Goal: Information Seeking & Learning: Learn about a topic

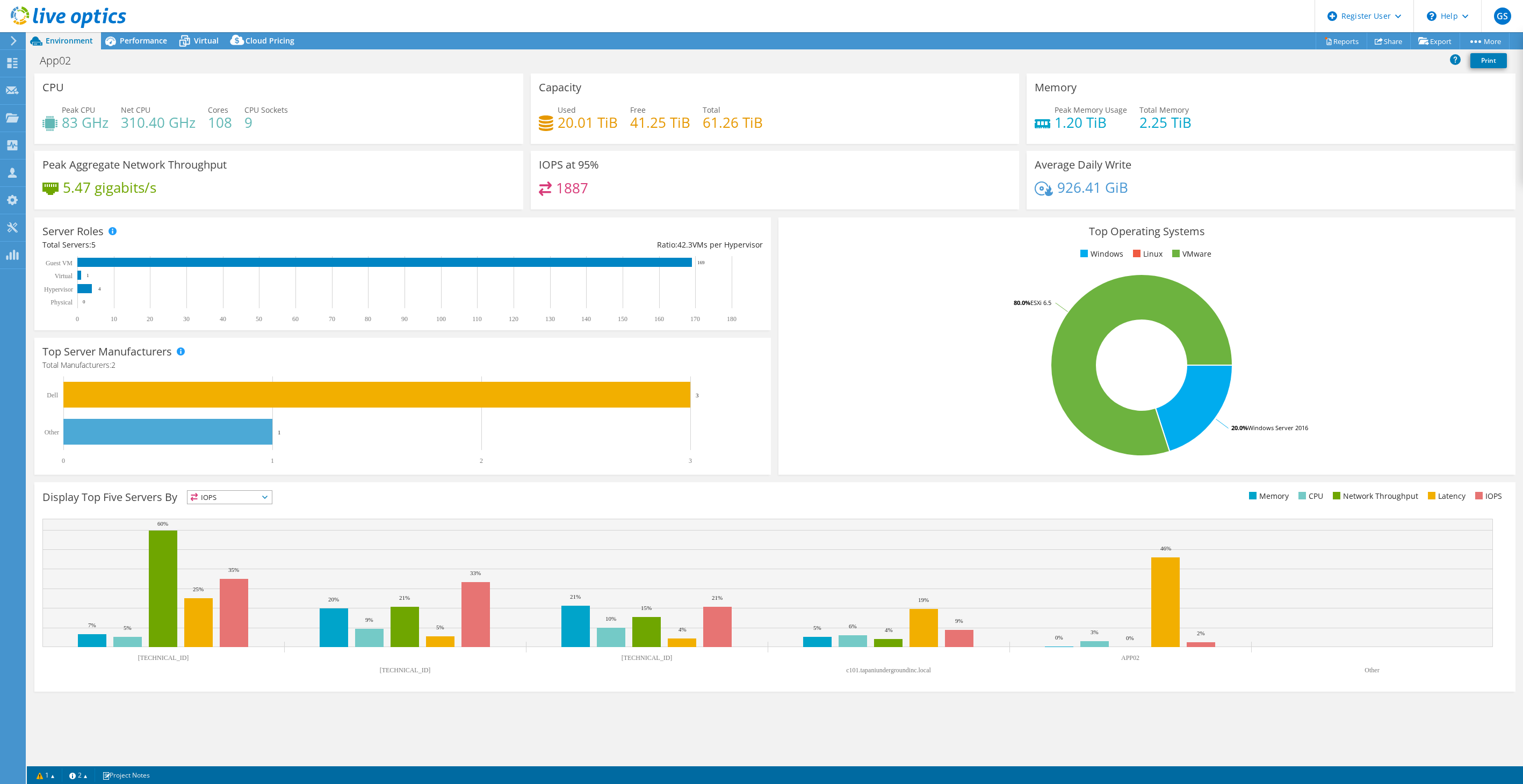
select select "USEast"
select select "USD"
click at [15, 121] on use at bounding box center [12, 118] width 13 height 9
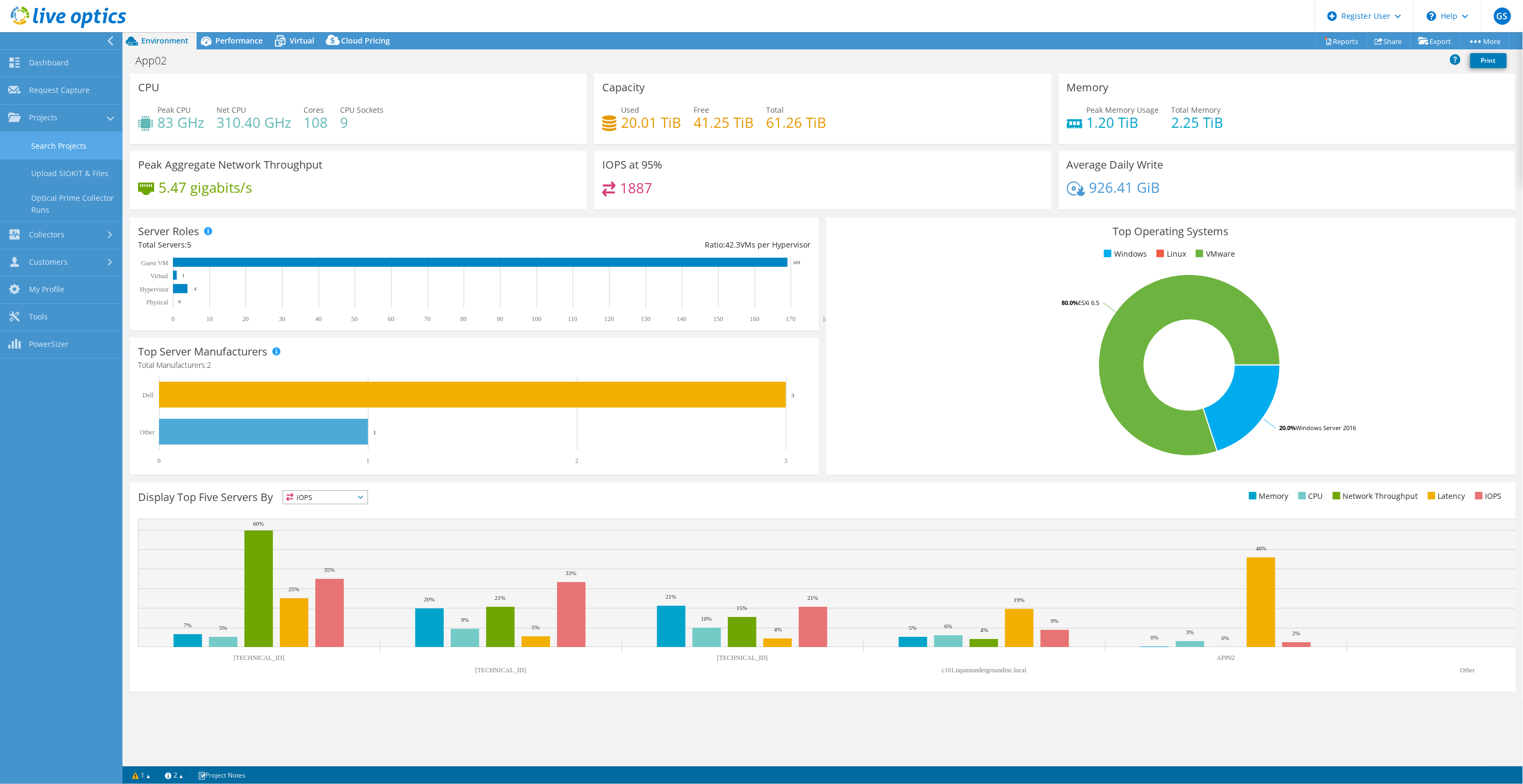
click at [31, 153] on link "Search Projects" at bounding box center [61, 146] width 123 height 27
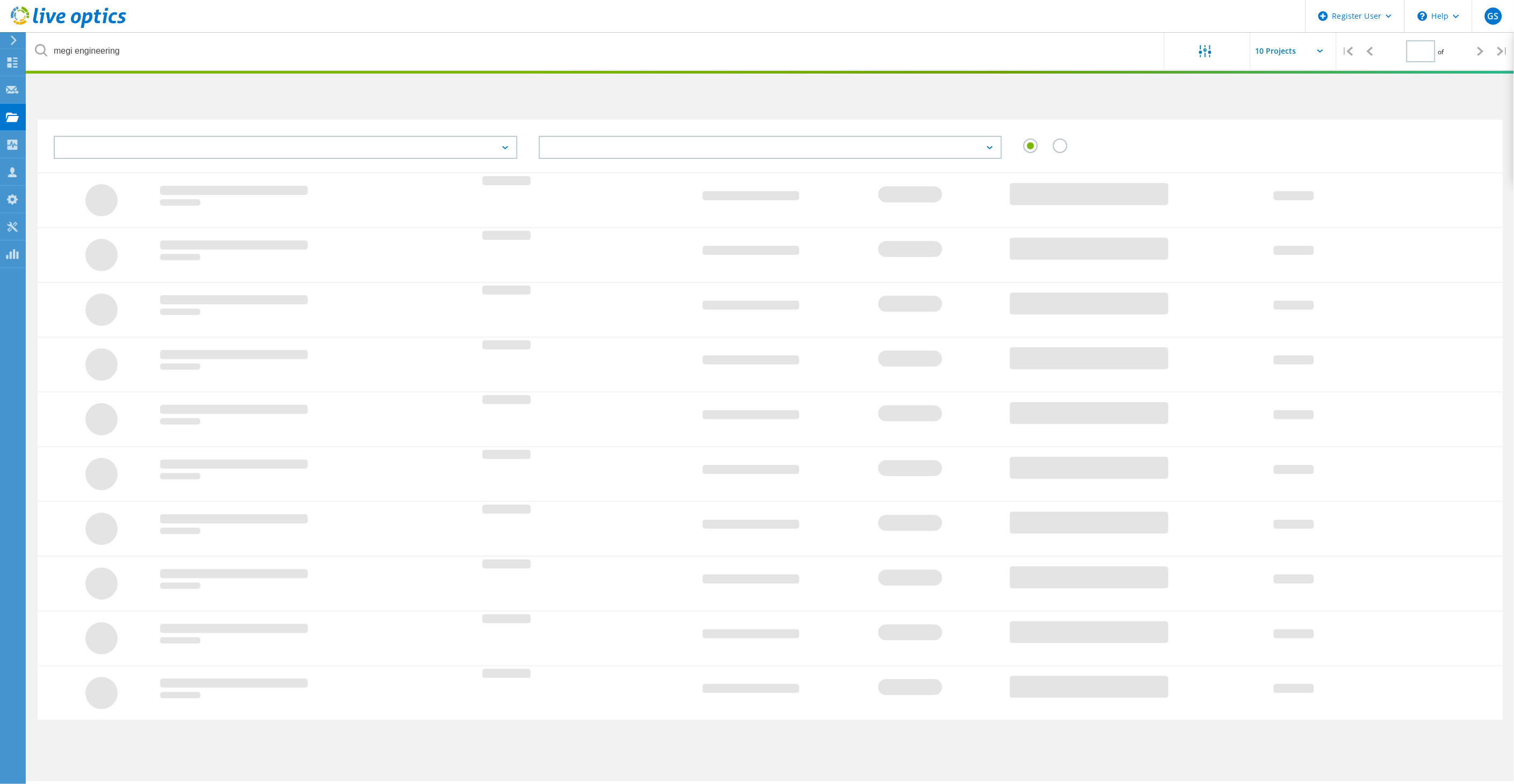
type input "1"
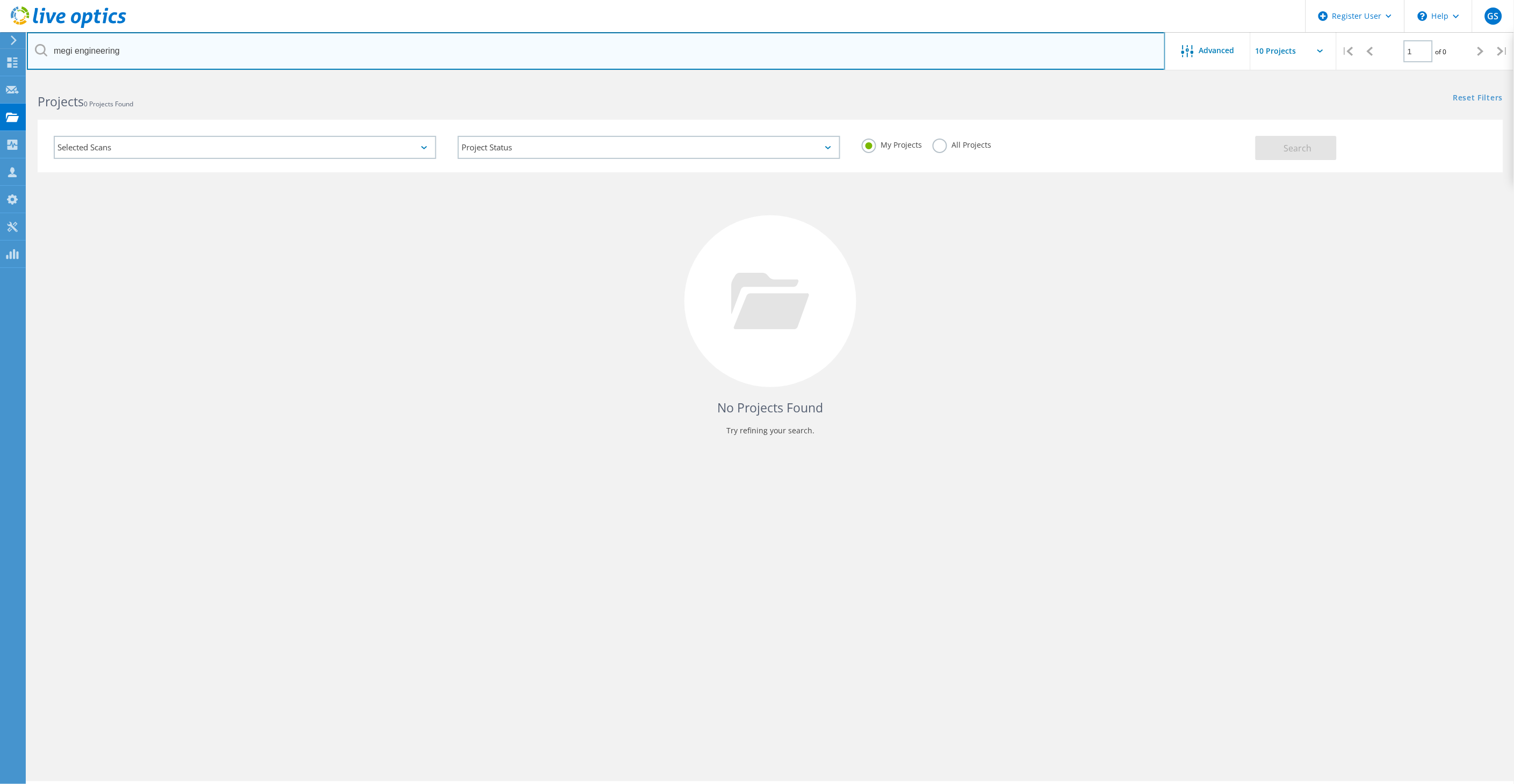
click at [292, 40] on input "megi engineering" at bounding box center [596, 51] width 1138 height 38
type input "binghammemorial"
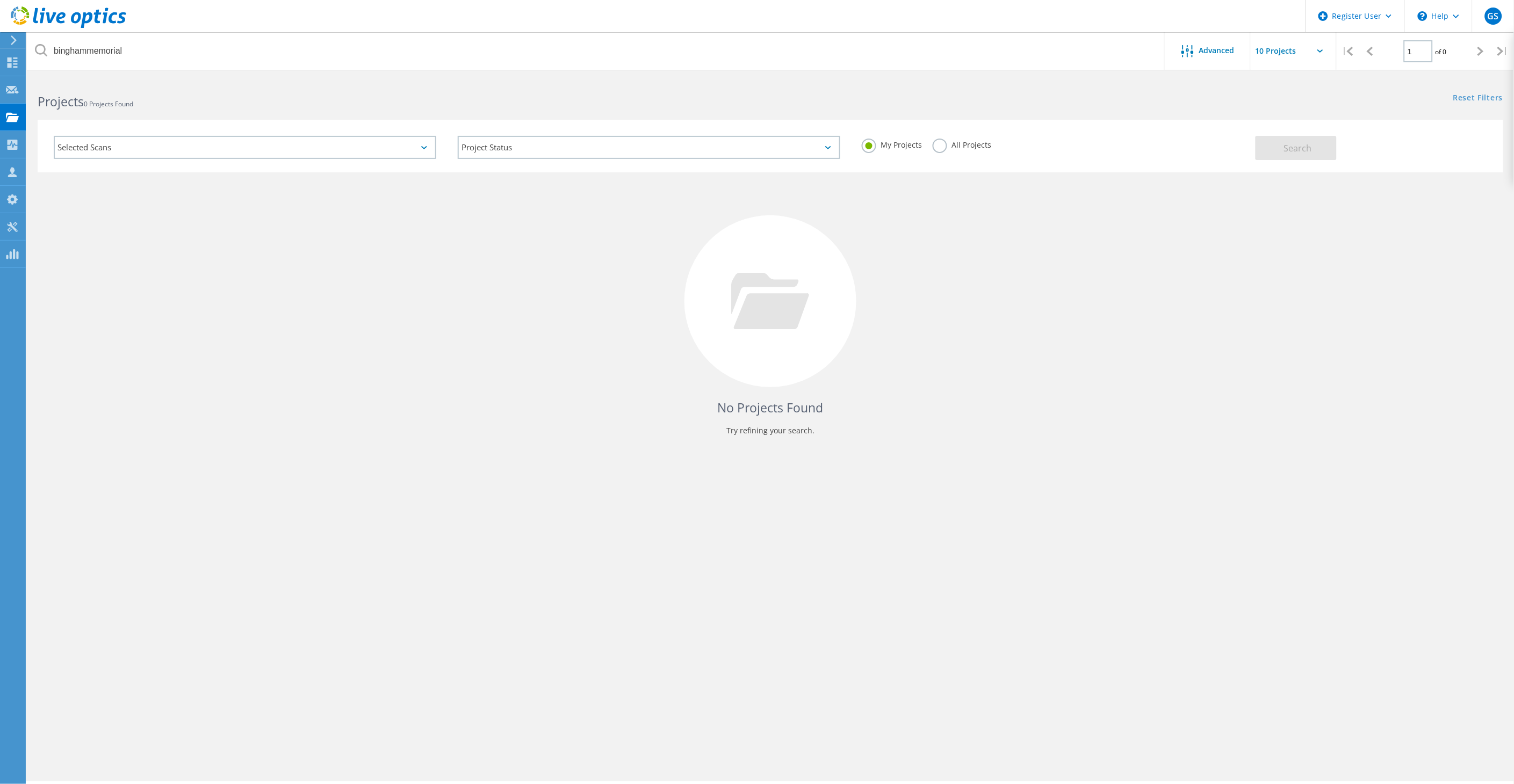
click at [955, 142] on label "All Projects" at bounding box center [962, 144] width 59 height 10
click at [0, 0] on input "All Projects" at bounding box center [0, 0] width 0 height 0
click at [1282, 148] on button "Search" at bounding box center [1296, 148] width 81 height 24
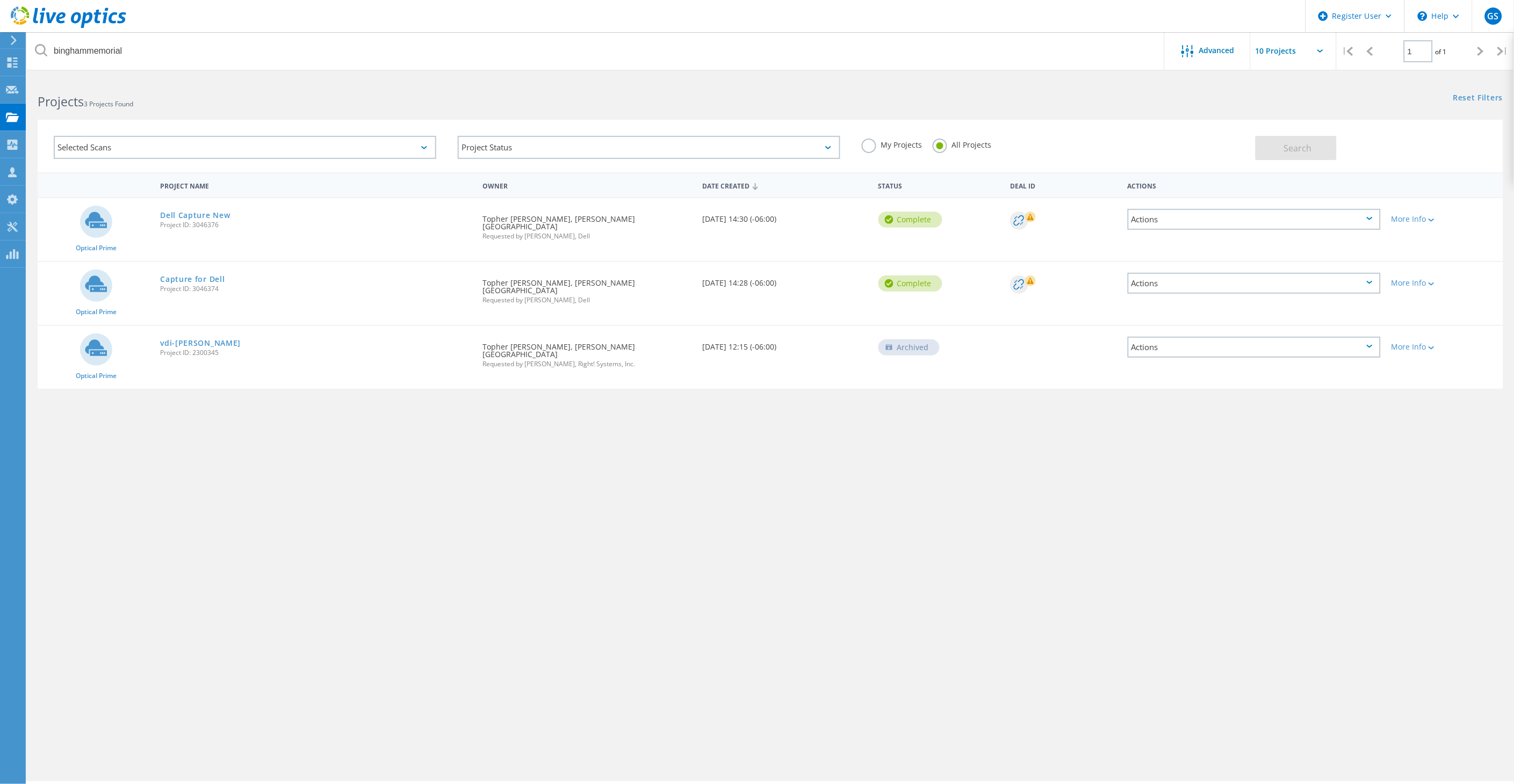
click at [1241, 273] on div "Actions" at bounding box center [1254, 283] width 253 height 21
click at [707, 476] on div "binghammemorial Advanced | 1 of 1 | Email Address Project Name Company Date Cre…" at bounding box center [770, 430] width 1487 height 704
click at [196, 275] on link "Capture for Dell" at bounding box center [192, 279] width 65 height 8
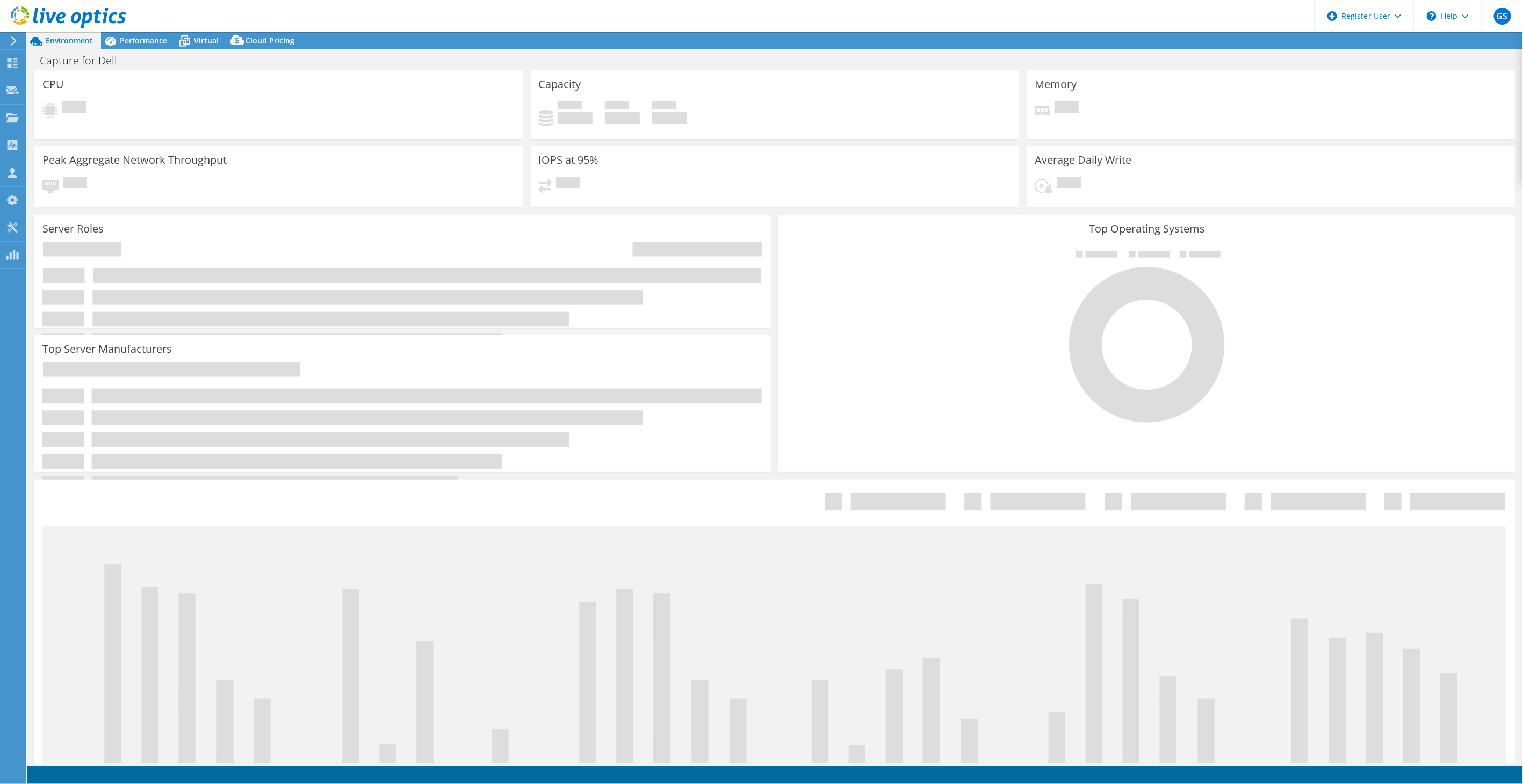
select select "USD"
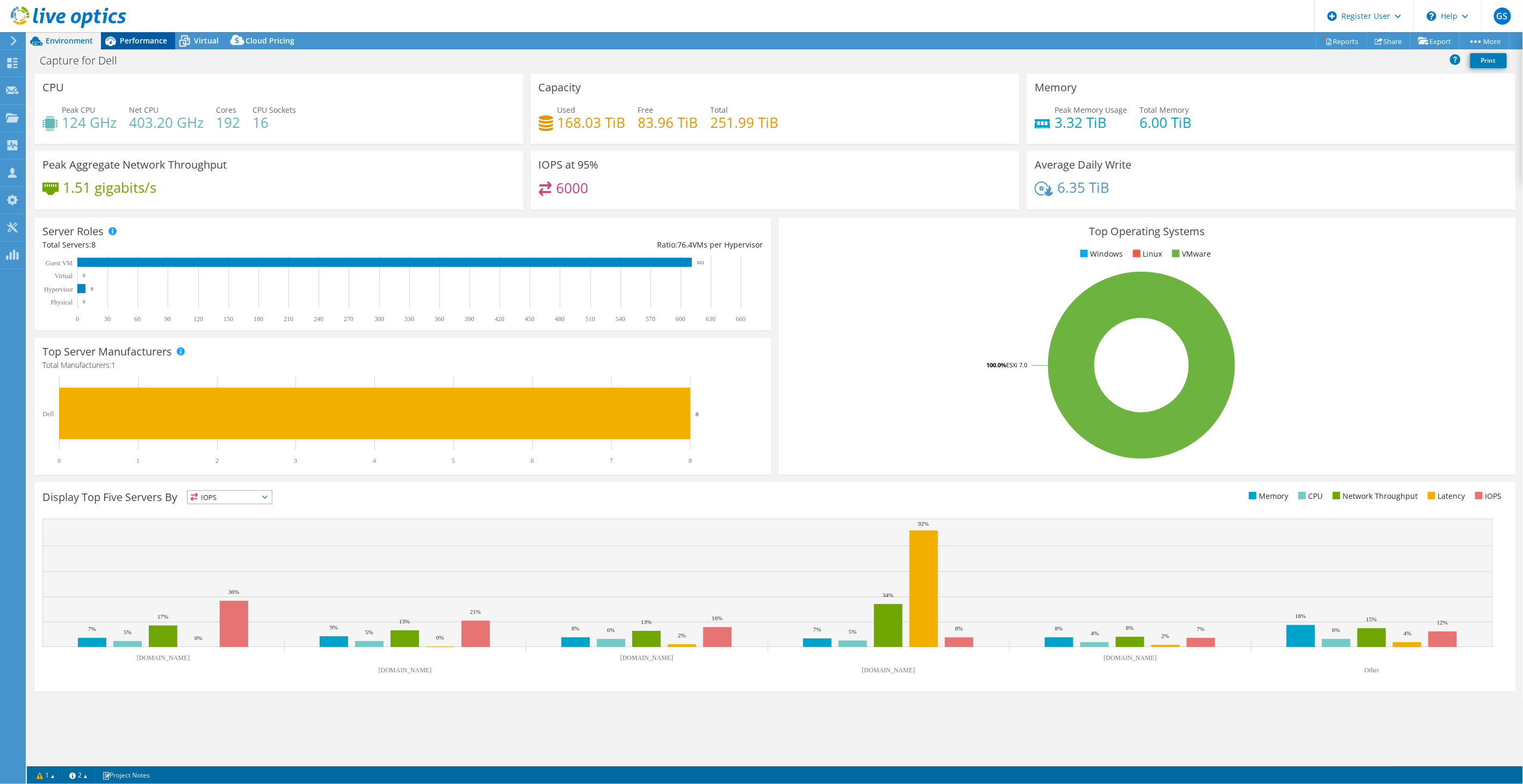
click at [152, 36] on span "Performance" at bounding box center [143, 40] width 47 height 10
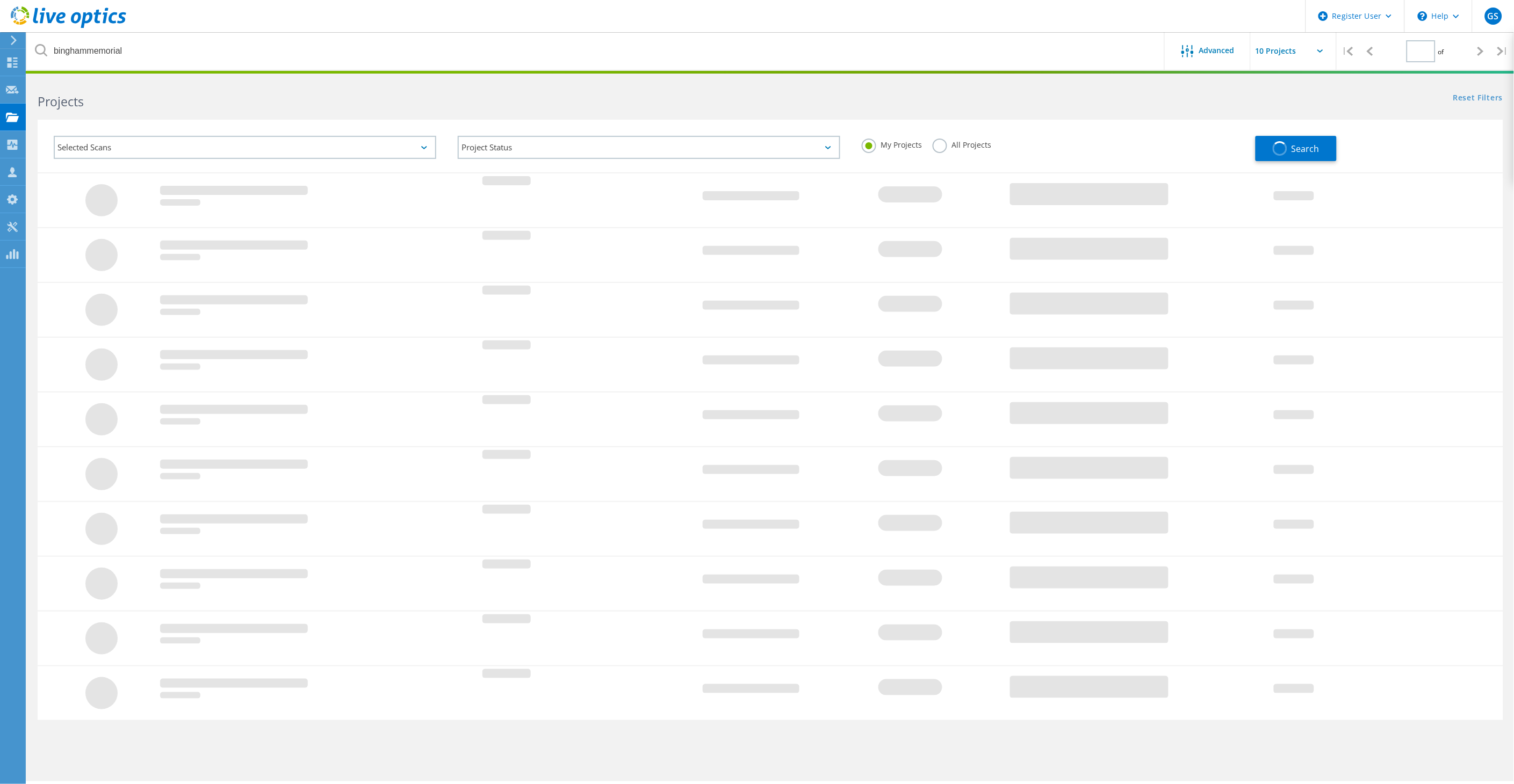
type input "1"
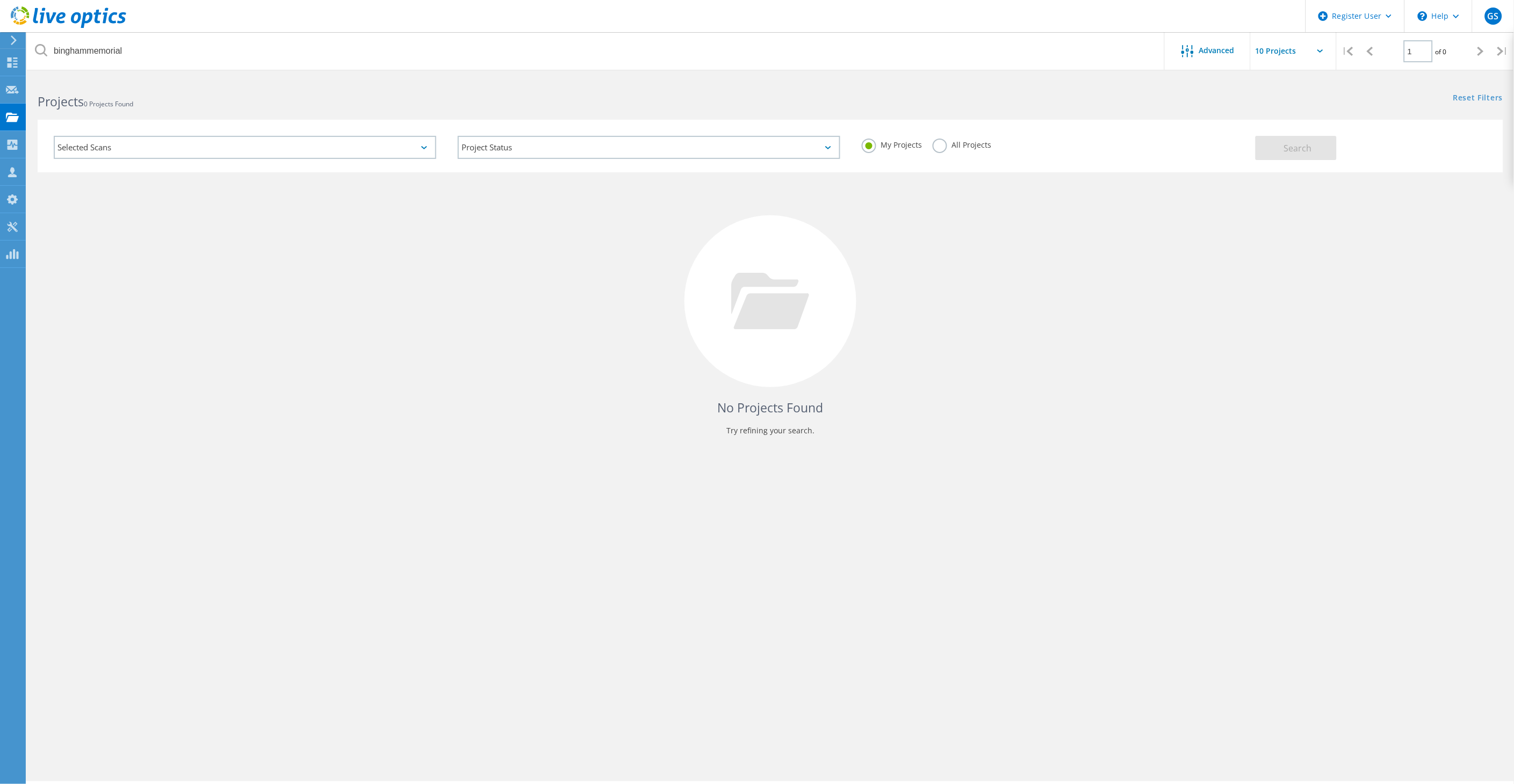
click at [965, 147] on label "All Projects" at bounding box center [962, 144] width 59 height 10
click at [0, 0] on input "All Projects" at bounding box center [0, 0] width 0 height 0
click at [956, 143] on label "All Projects" at bounding box center [962, 144] width 59 height 10
click at [0, 0] on input "All Projects" at bounding box center [0, 0] width 0 height 0
click at [1316, 149] on button "Search" at bounding box center [1296, 148] width 81 height 24
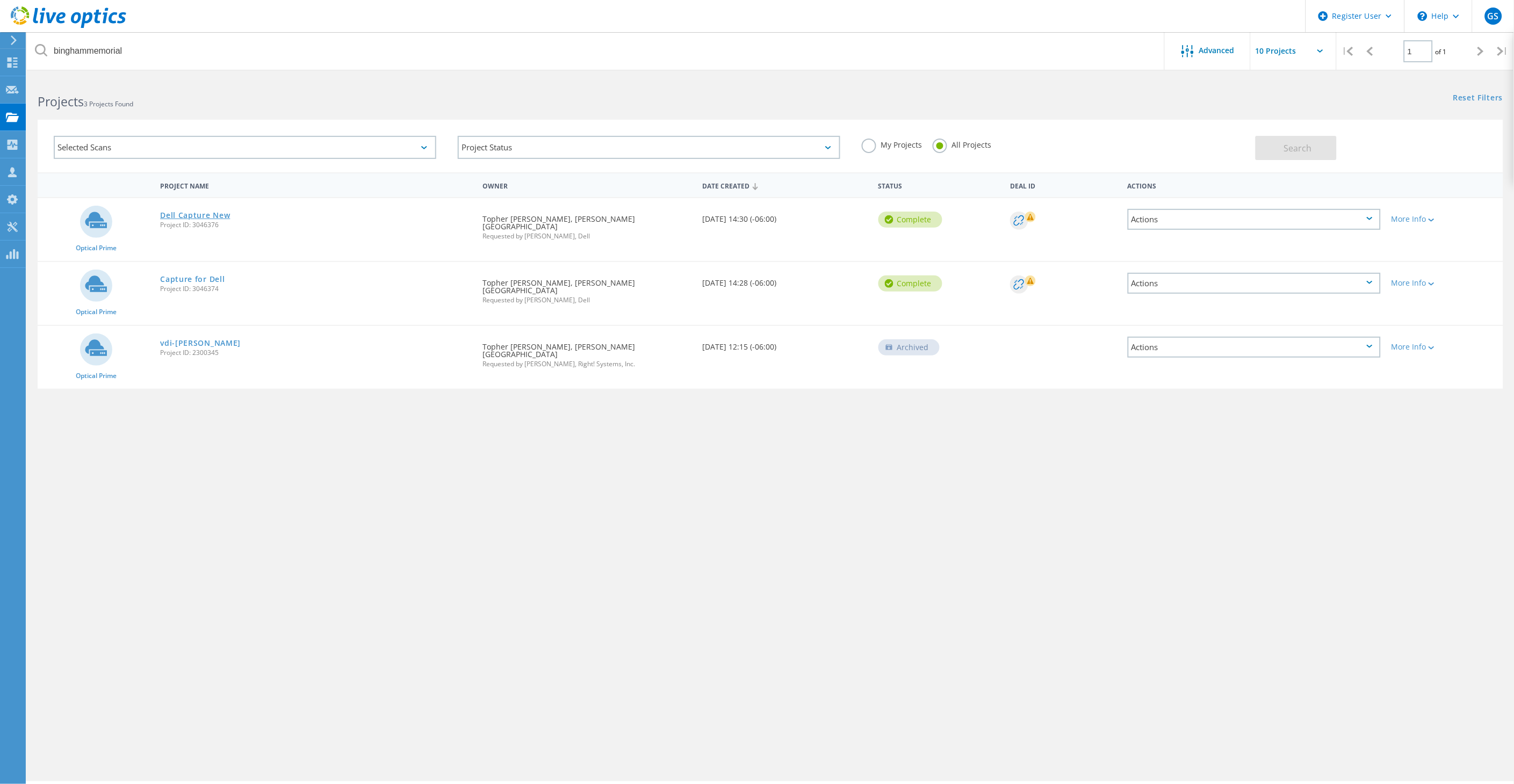
click at [208, 212] on link "Dell Capture New" at bounding box center [195, 215] width 70 height 8
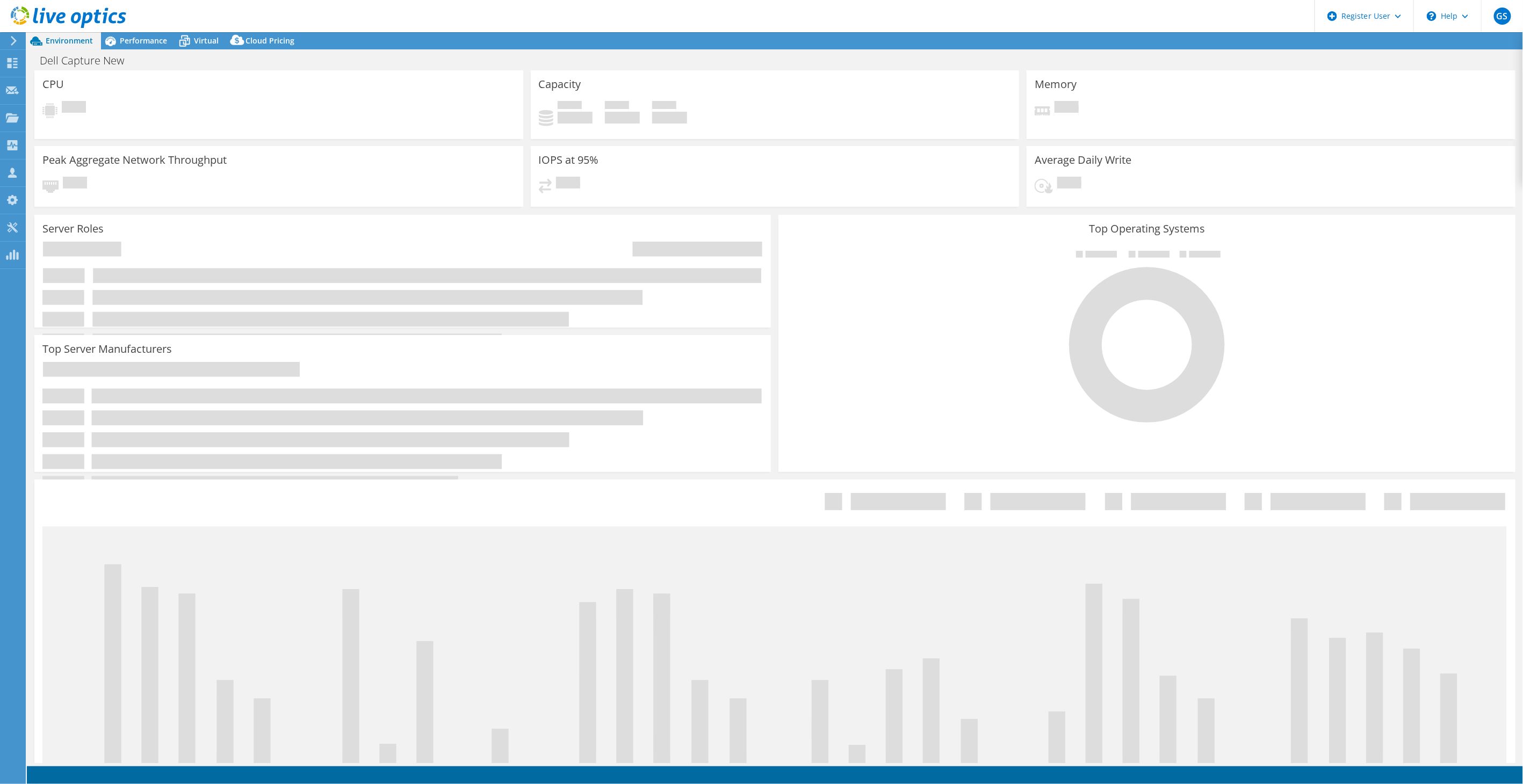
select select "USD"
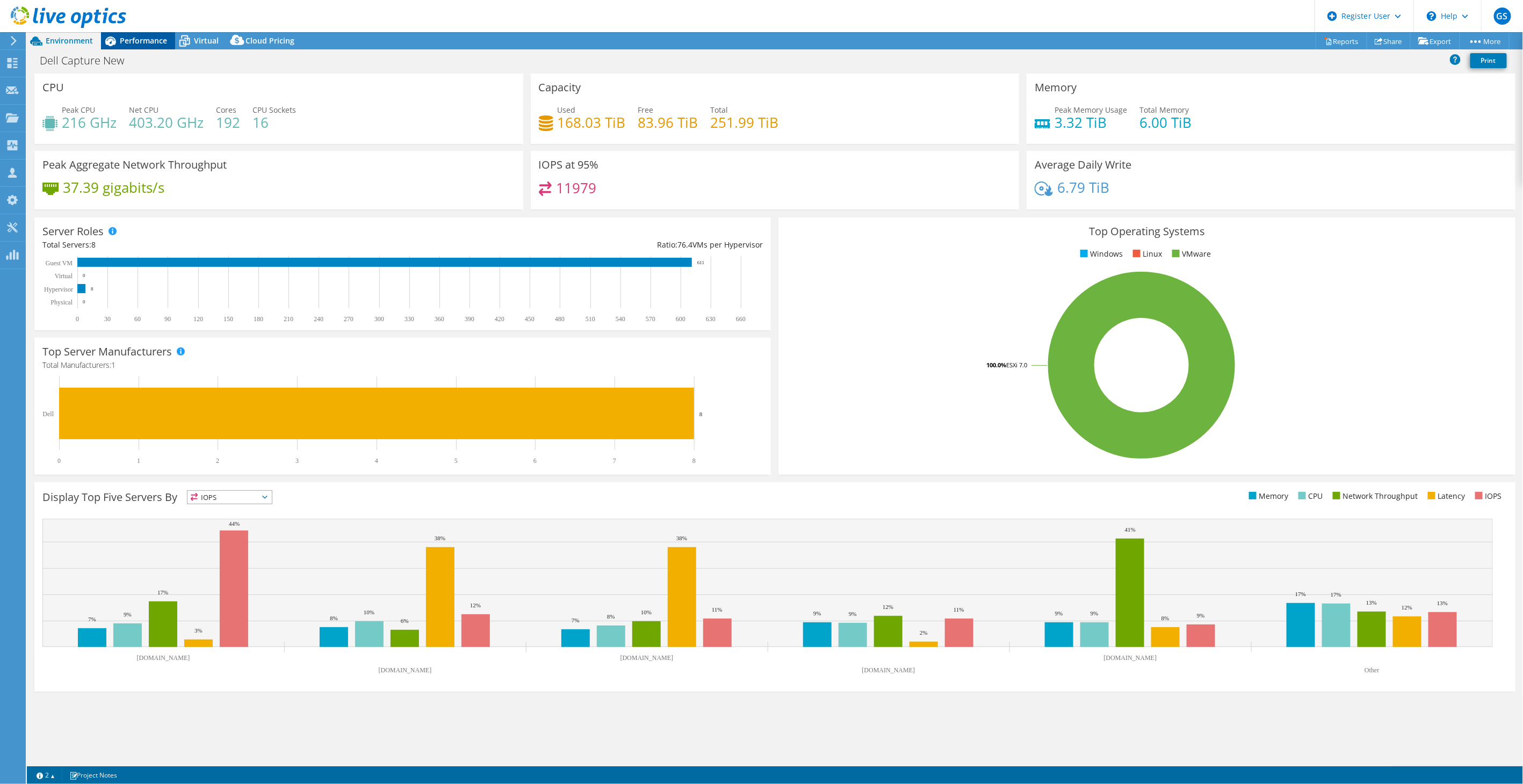
click at [125, 46] on div "Performance" at bounding box center [138, 40] width 74 height 17
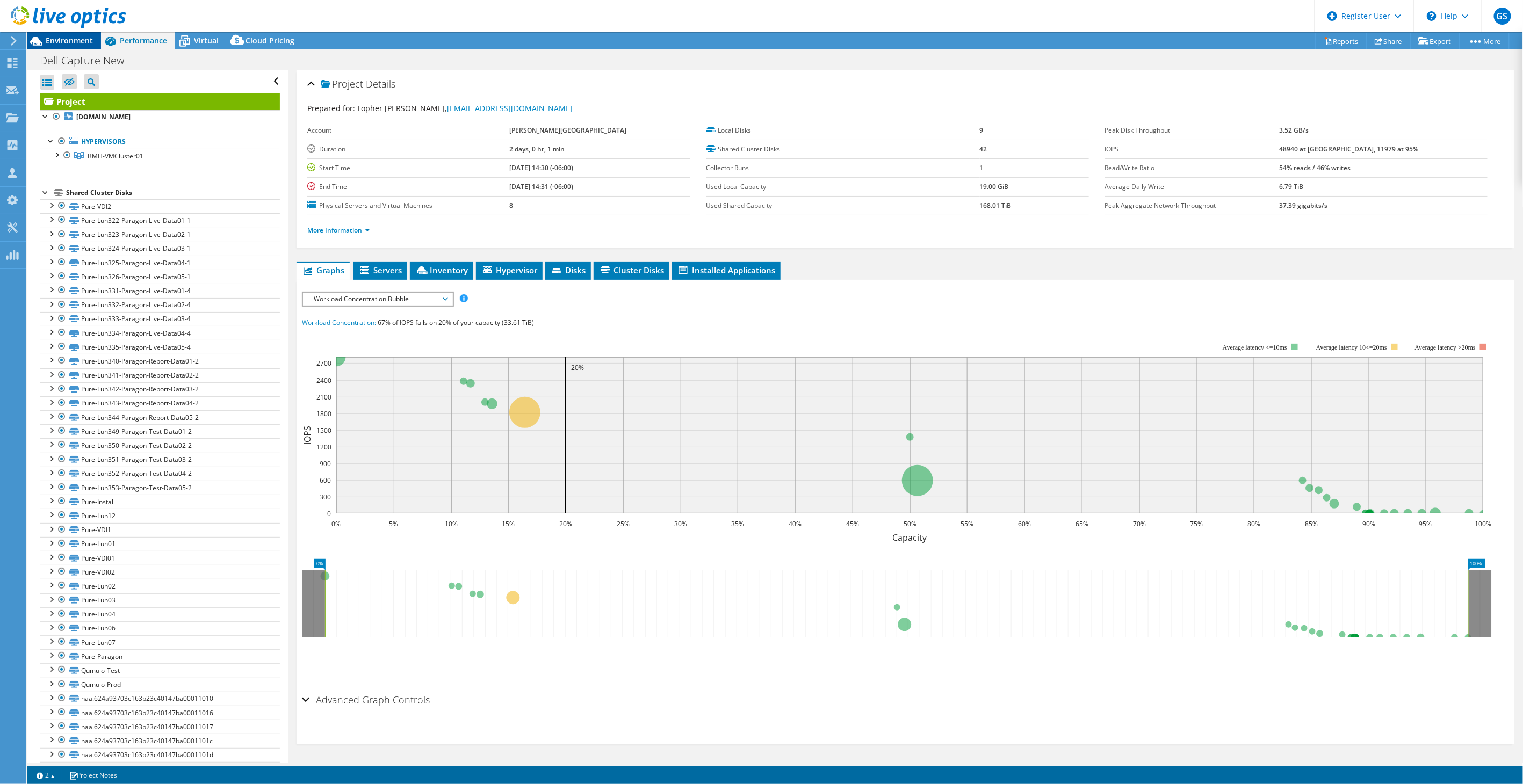
click at [73, 40] on span "Environment" at bounding box center [69, 40] width 47 height 10
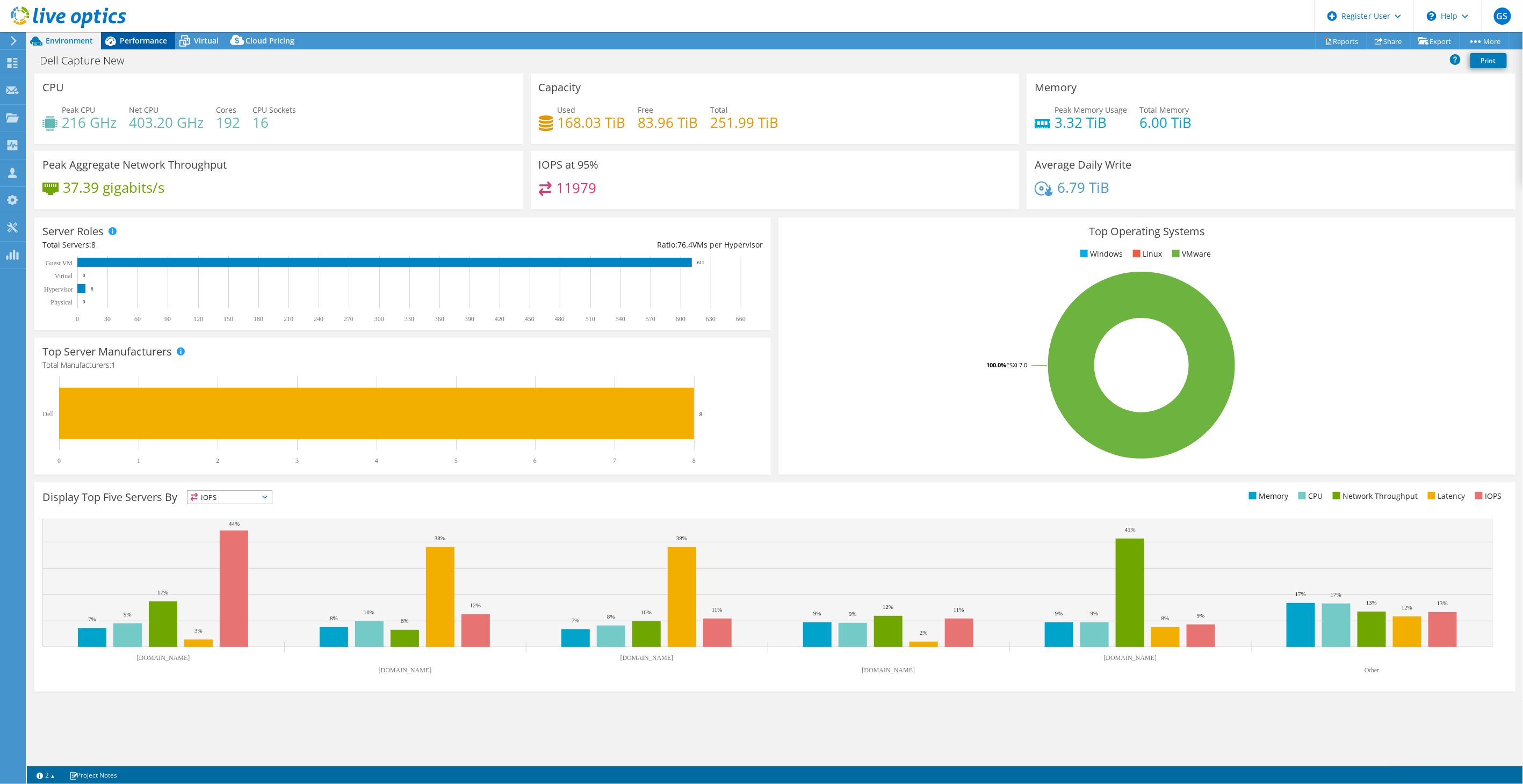
click at [163, 35] on div "Performance" at bounding box center [138, 40] width 74 height 17
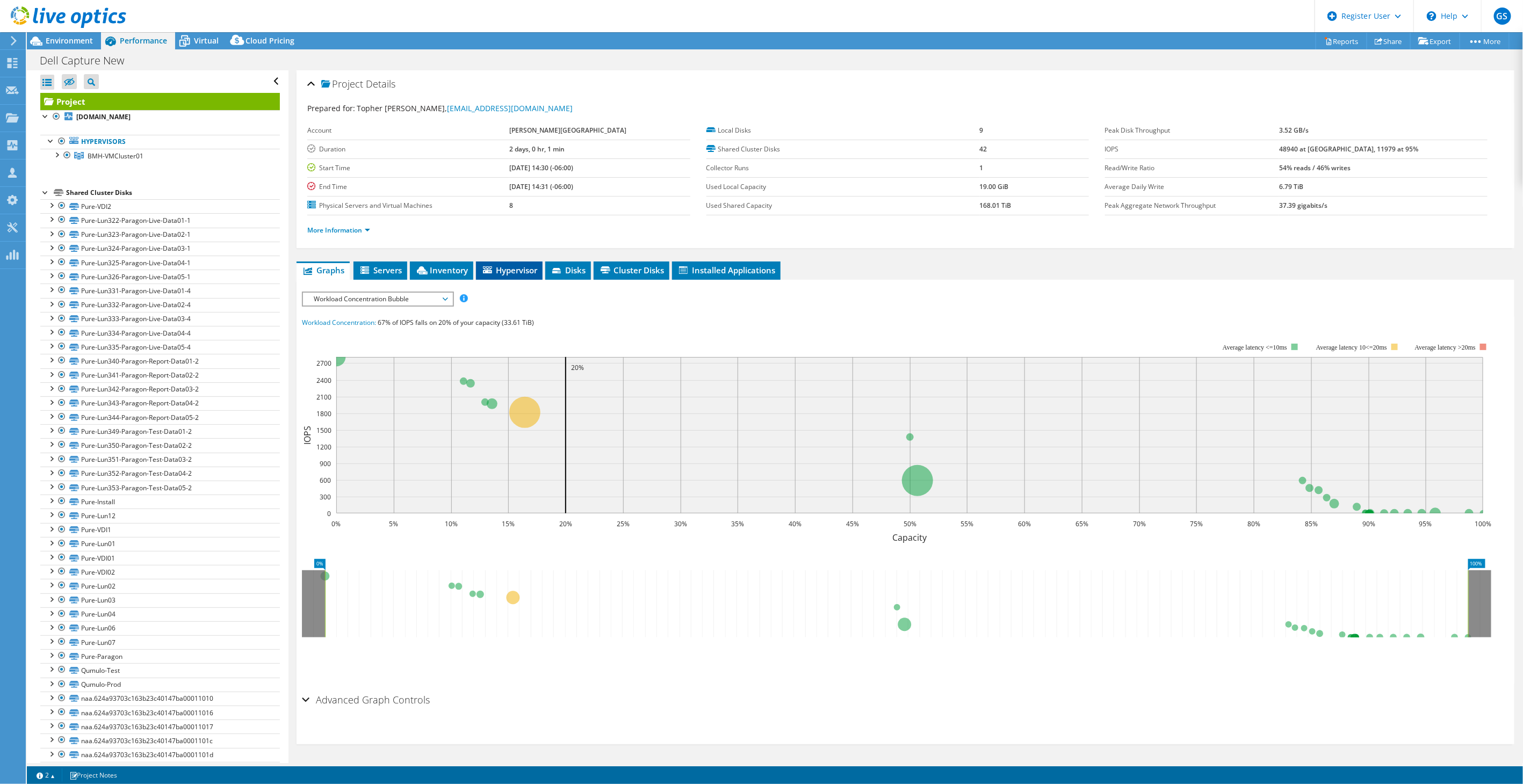
click at [519, 266] on span "Hypervisor" at bounding box center [509, 270] width 56 height 10
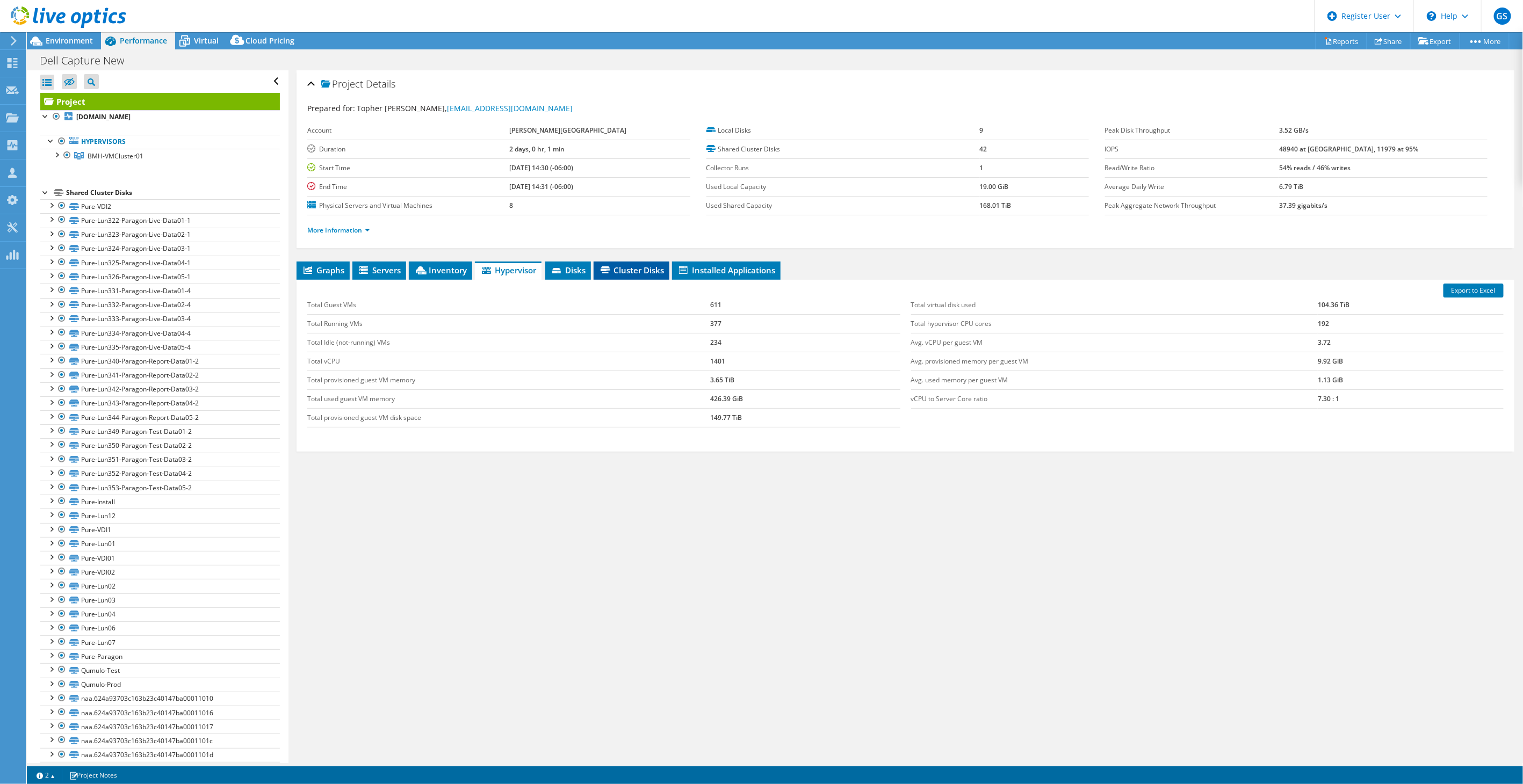
click at [650, 268] on span "Cluster Disks" at bounding box center [632, 270] width 65 height 10
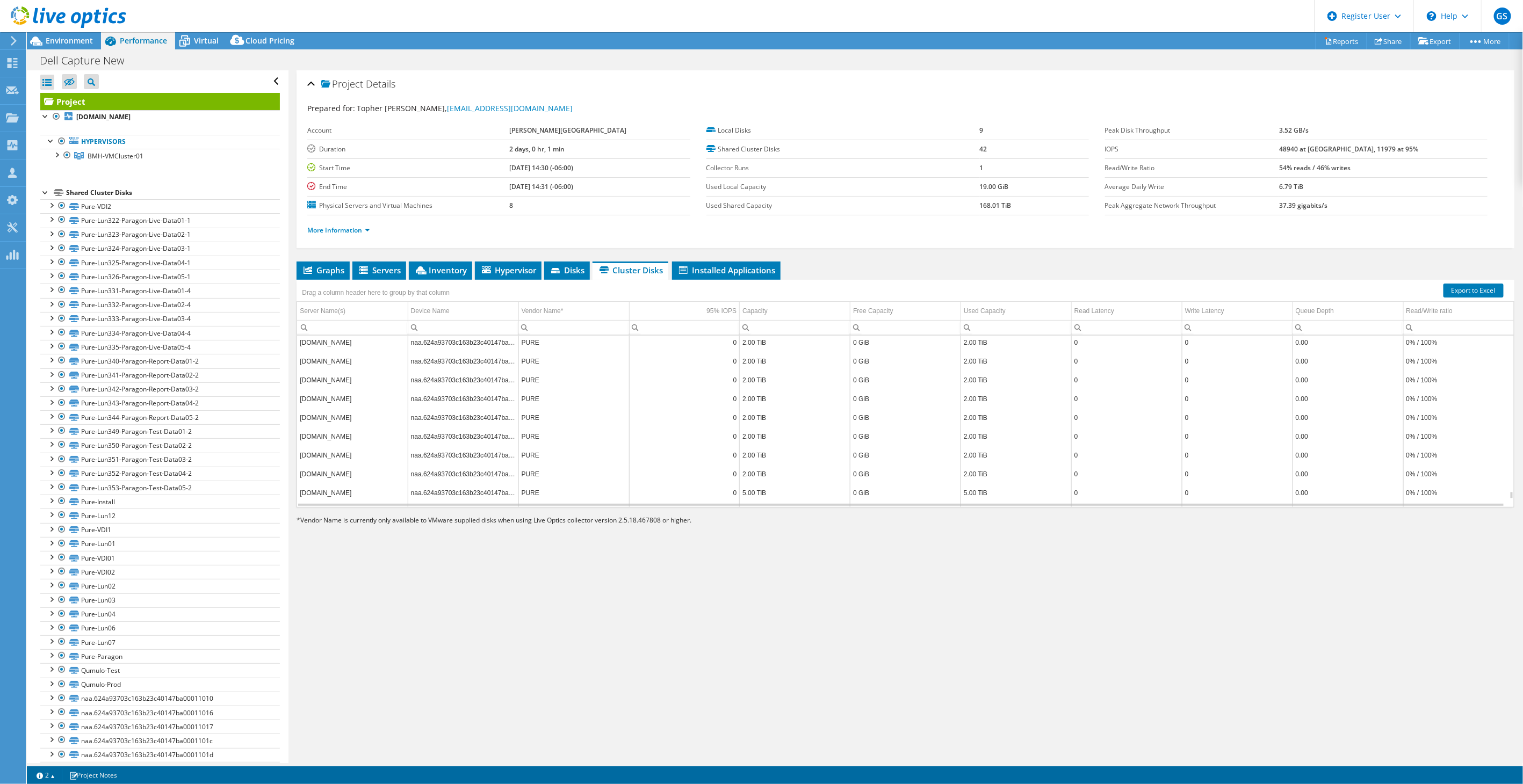
scroll to position [5409, 0]
click at [519, 265] on span "Hypervisor" at bounding box center [508, 270] width 56 height 10
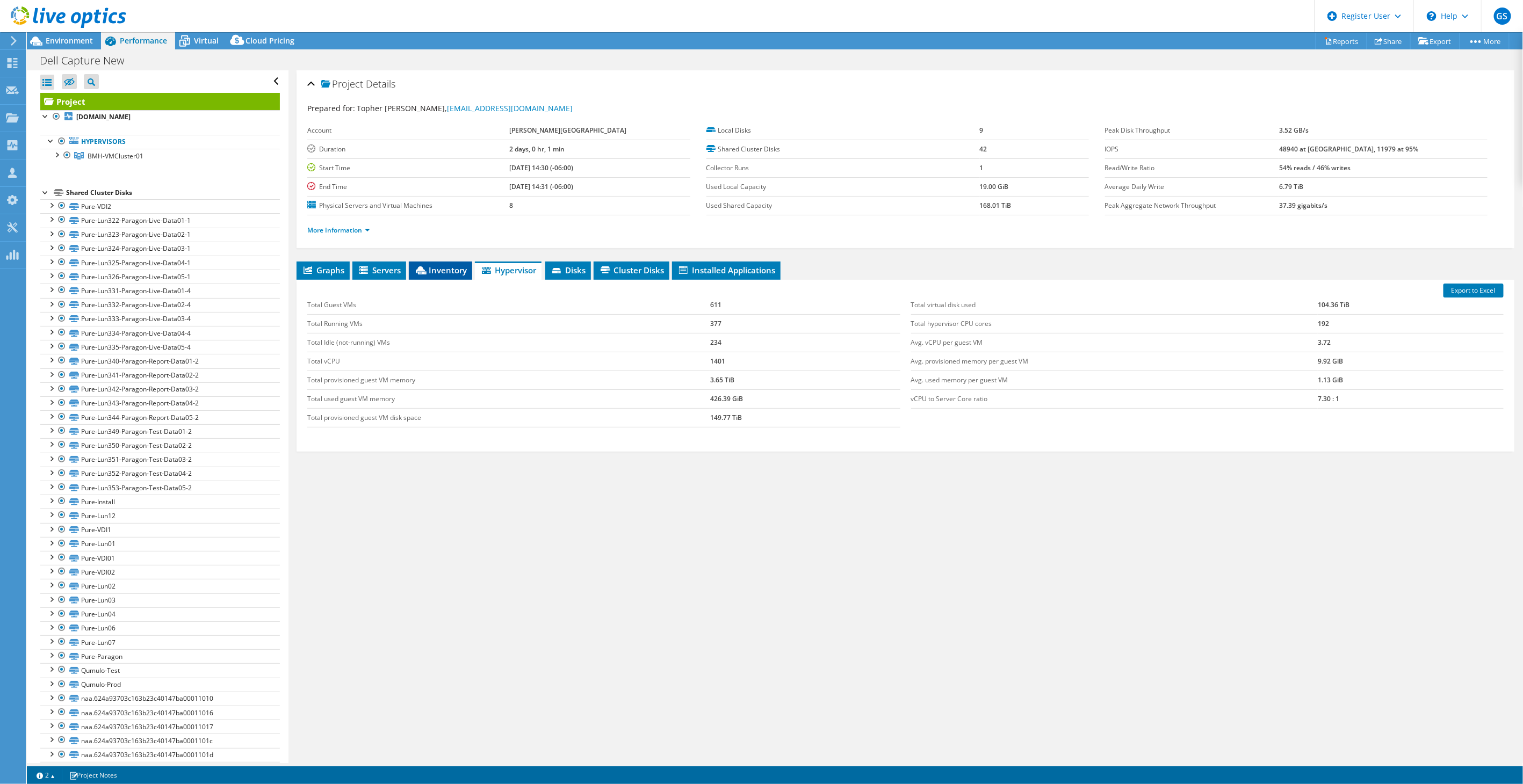
click at [438, 269] on span "Inventory" at bounding box center [440, 270] width 53 height 10
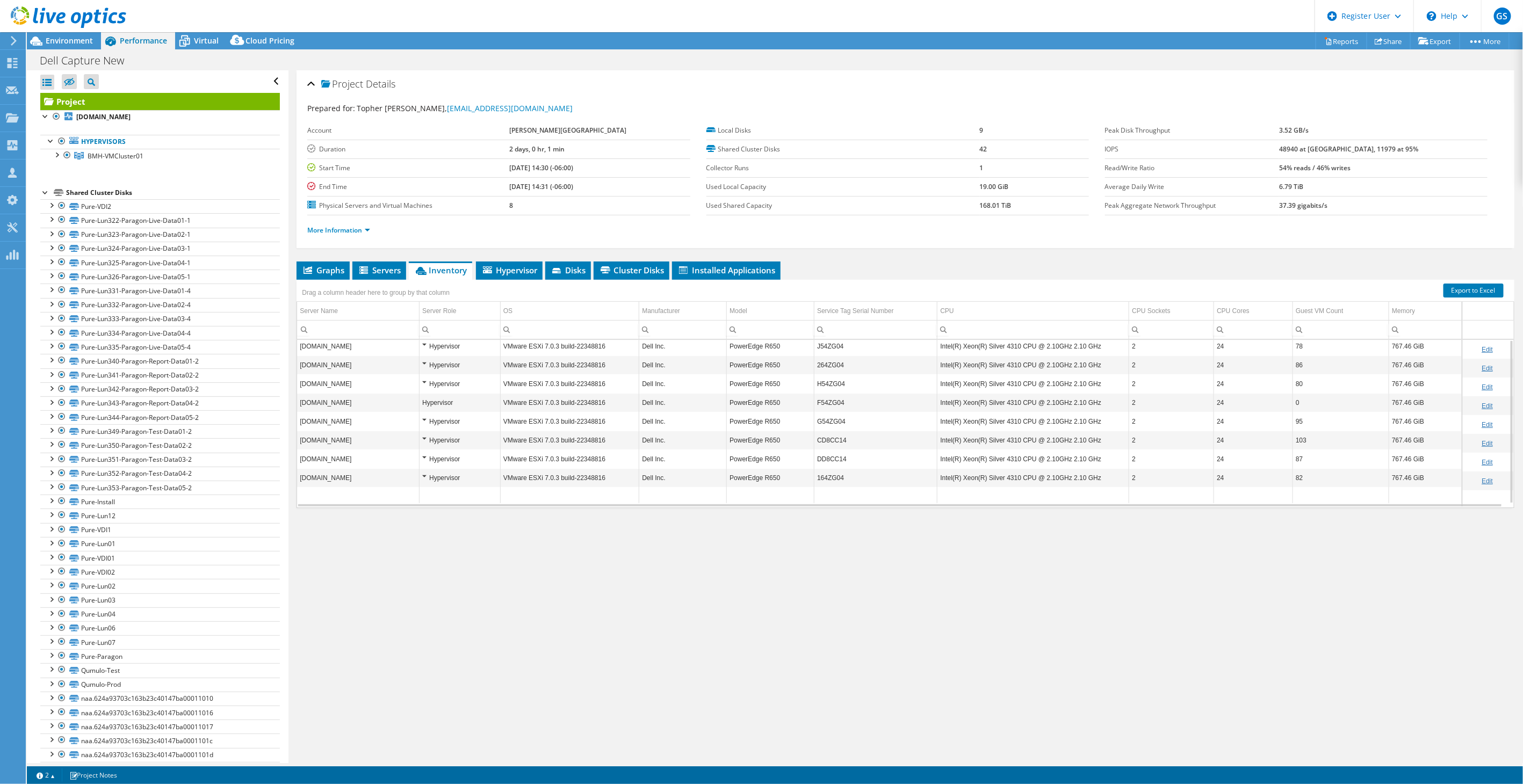
scroll to position [0, 0]
click at [512, 273] on span "Hypervisor" at bounding box center [509, 270] width 56 height 10
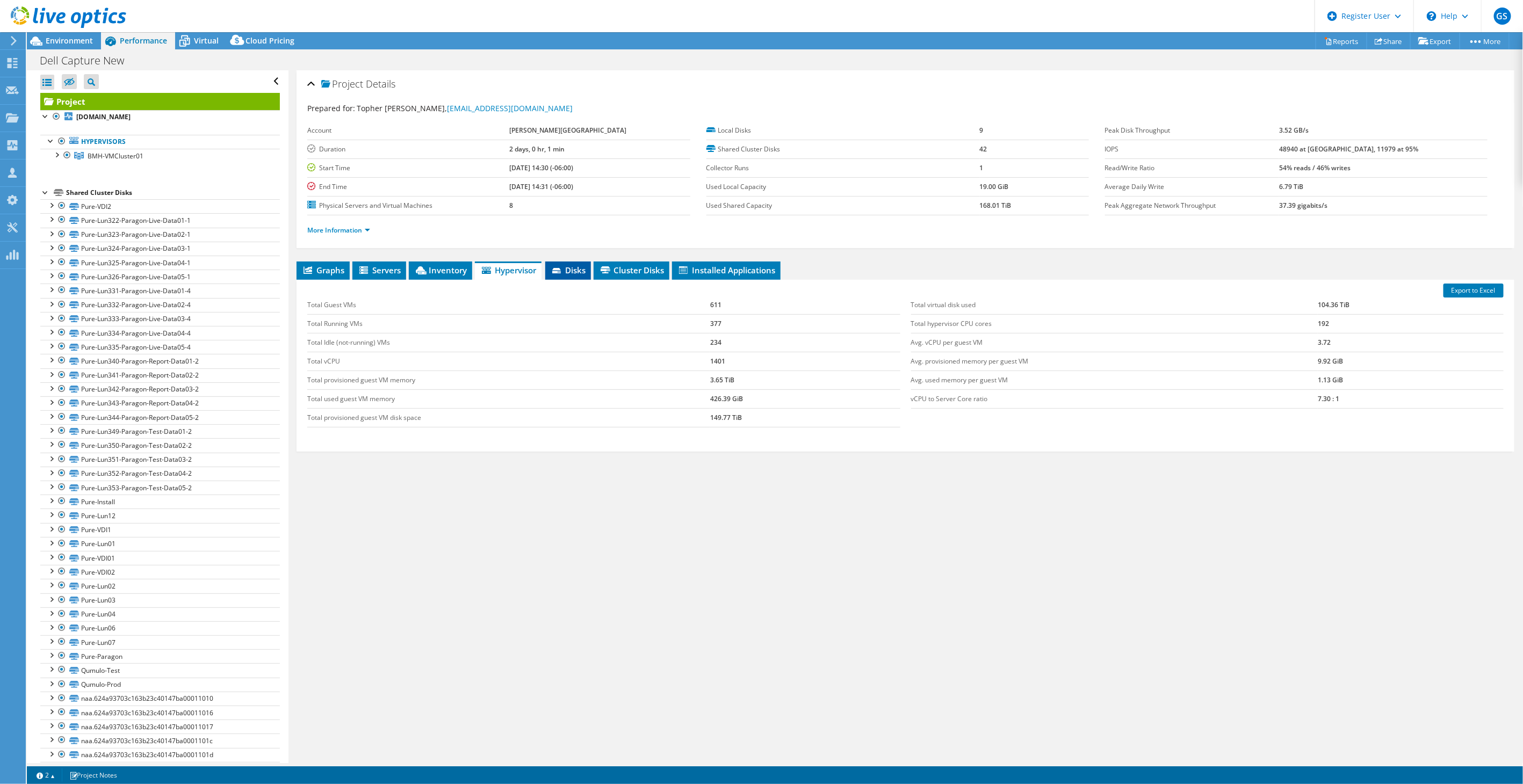
click at [583, 267] on span "Disks" at bounding box center [568, 270] width 35 height 10
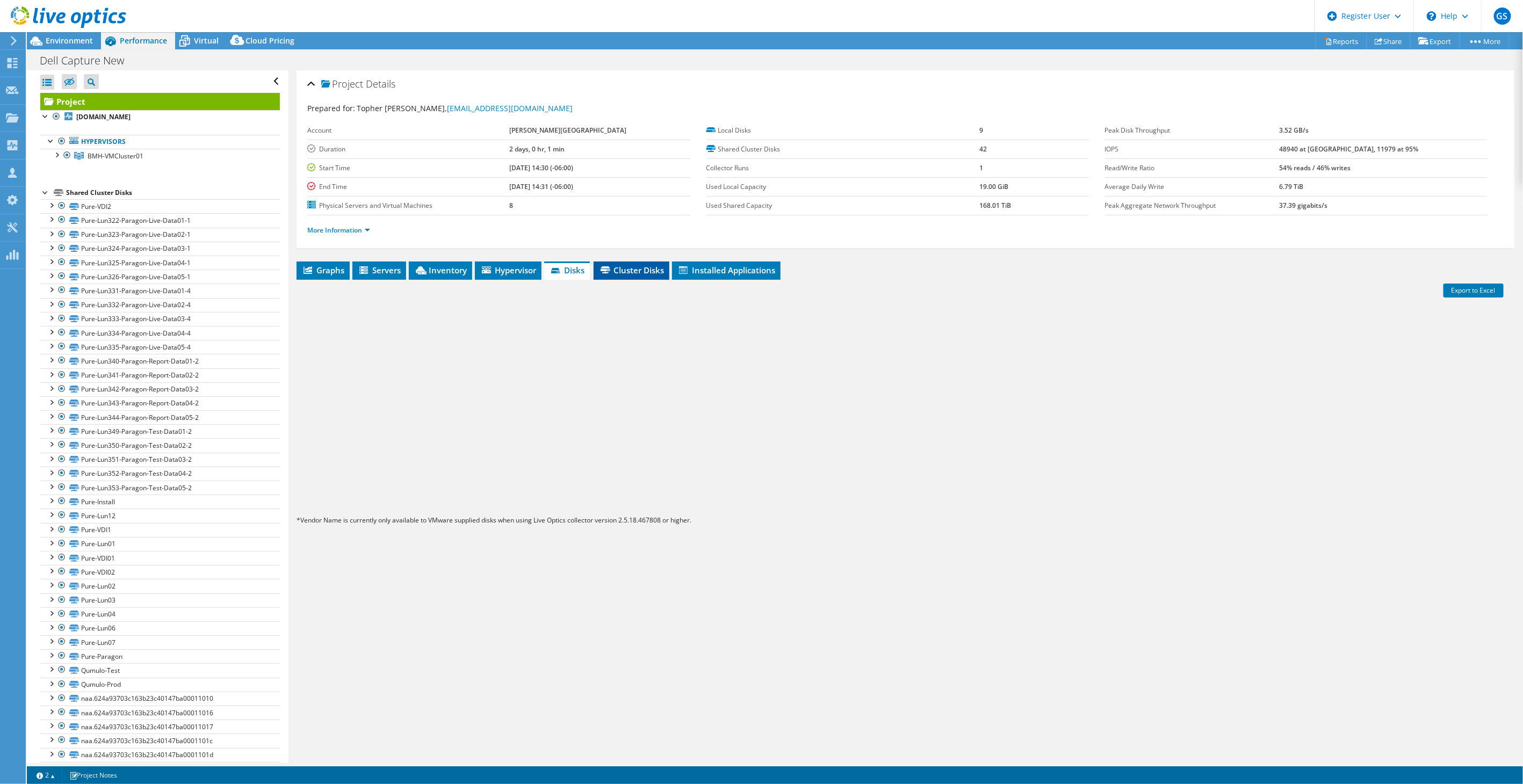
click at [629, 265] on span "Cluster Disks" at bounding box center [632, 270] width 65 height 10
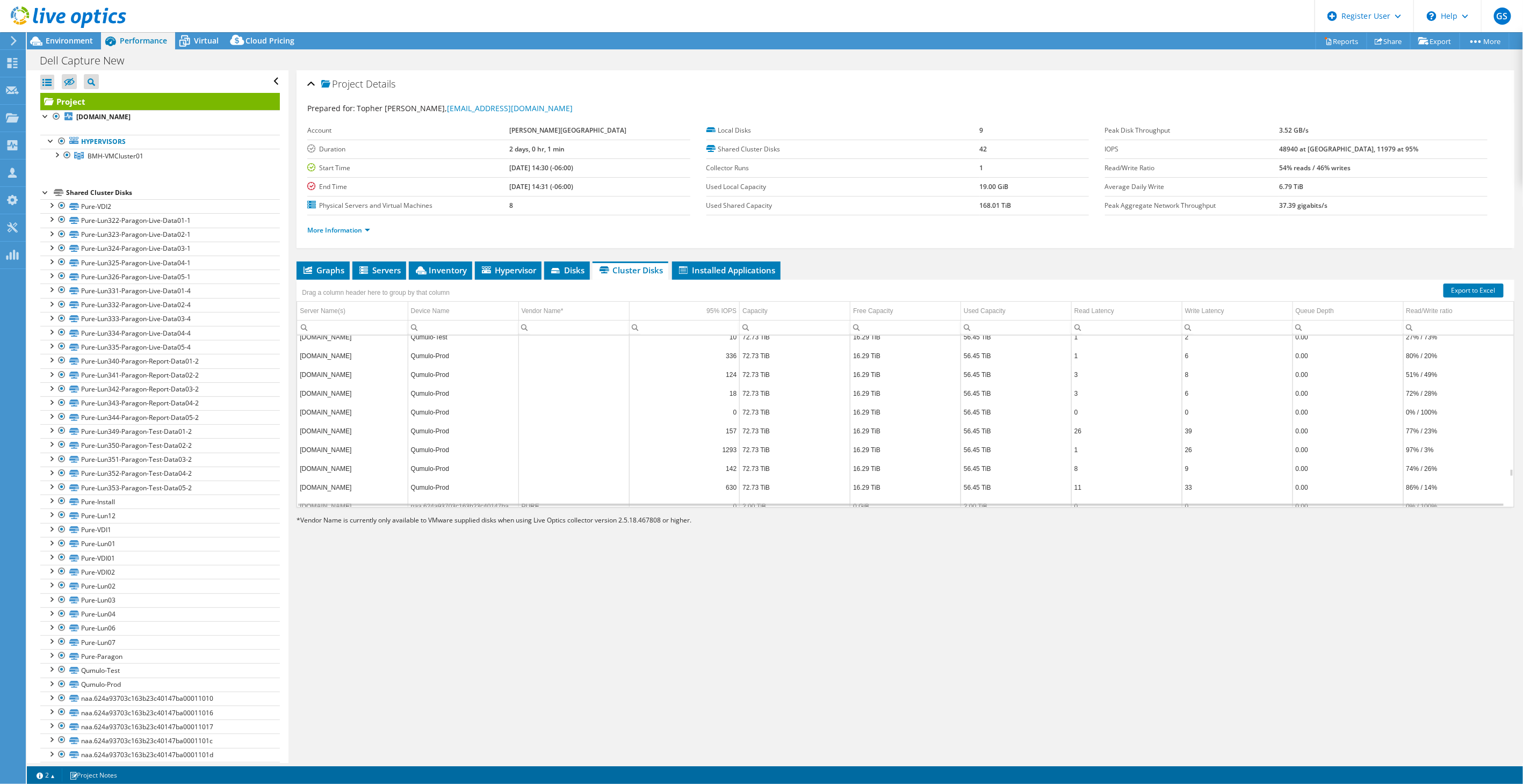
scroll to position [4338, 0]
click at [331, 271] on span "Graphs" at bounding box center [323, 270] width 42 height 10
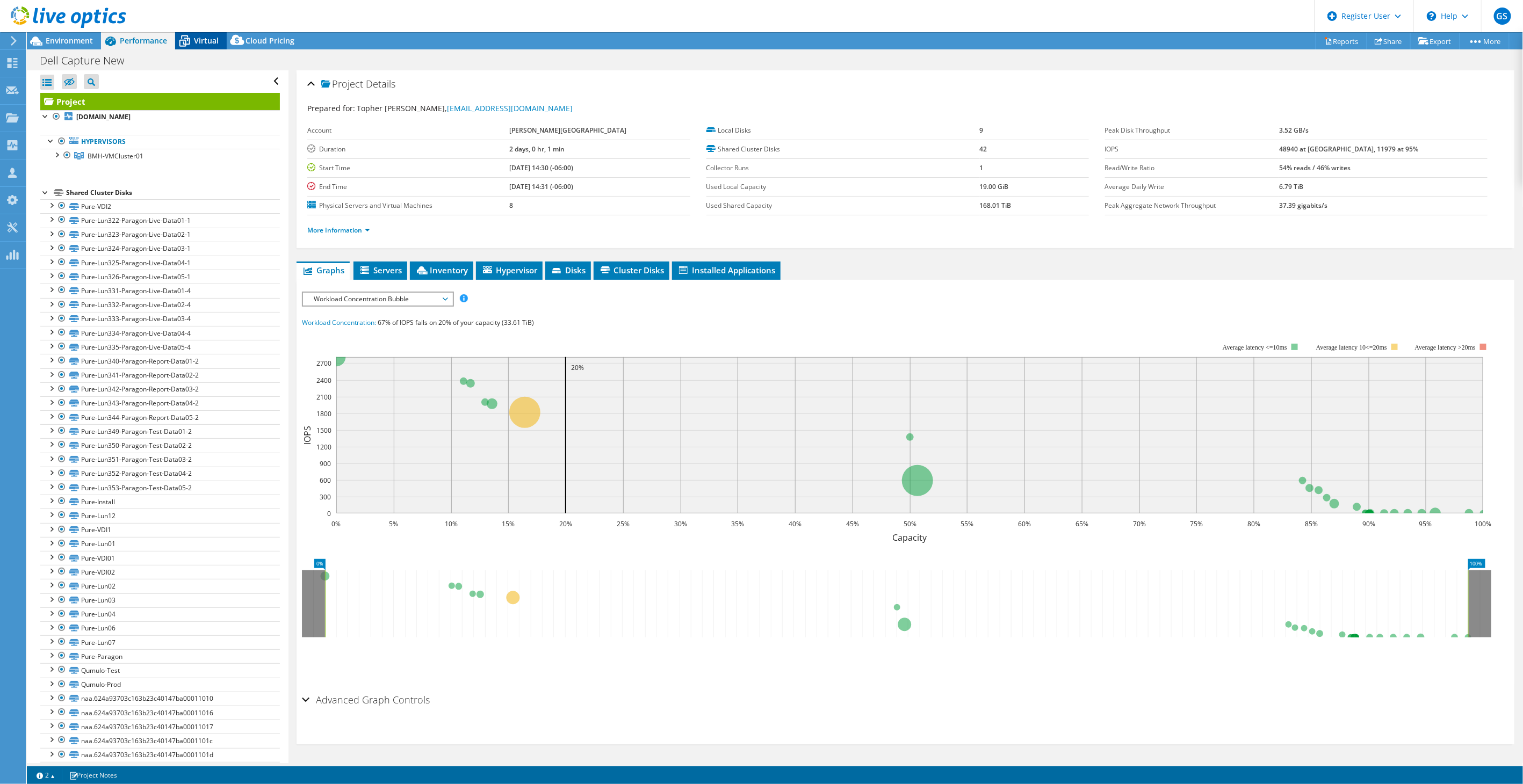
click at [201, 41] on span "Virtual" at bounding box center [206, 40] width 25 height 10
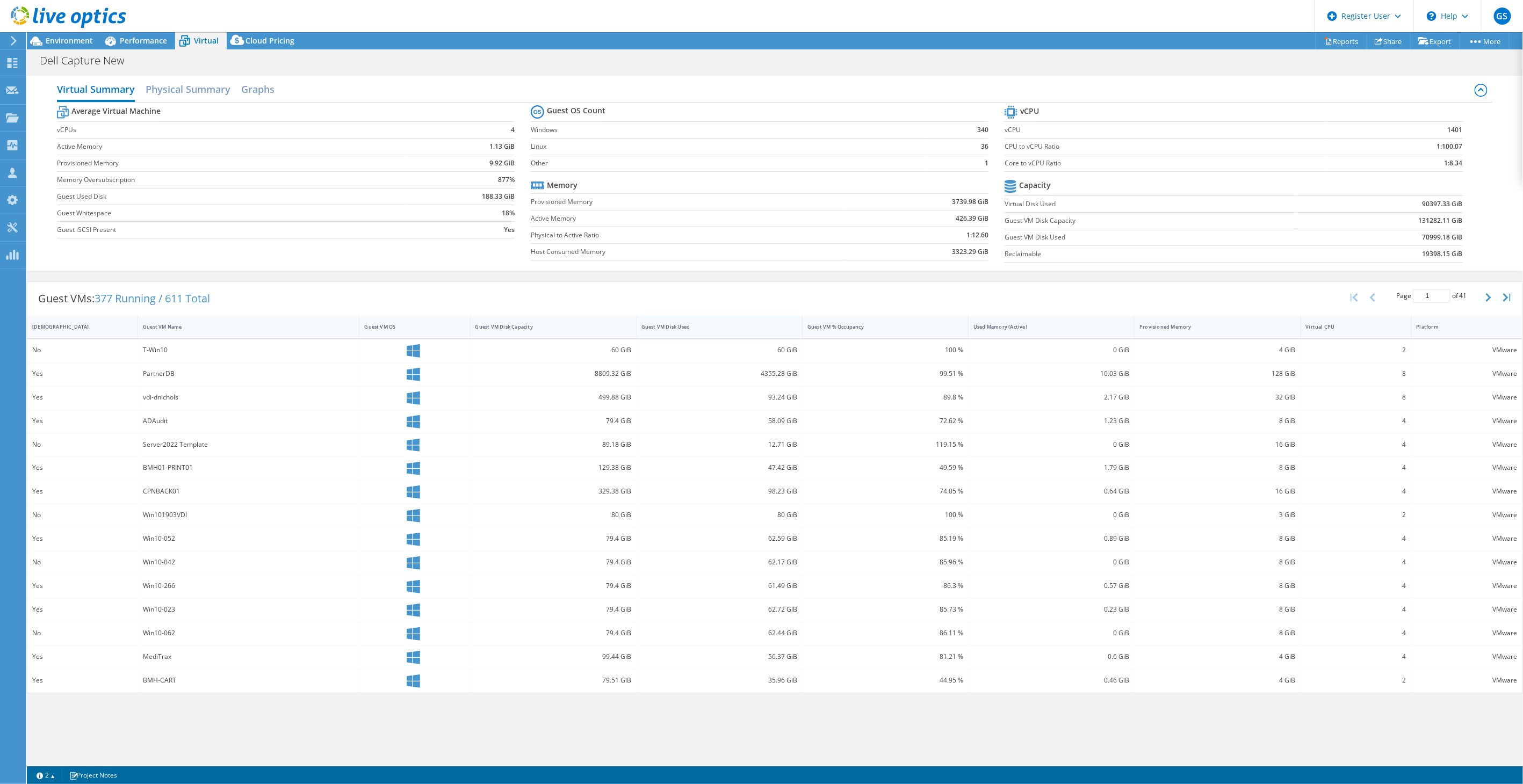
click at [695, 322] on div "Guest VM Disk Used" at bounding box center [713, 326] width 153 height 16
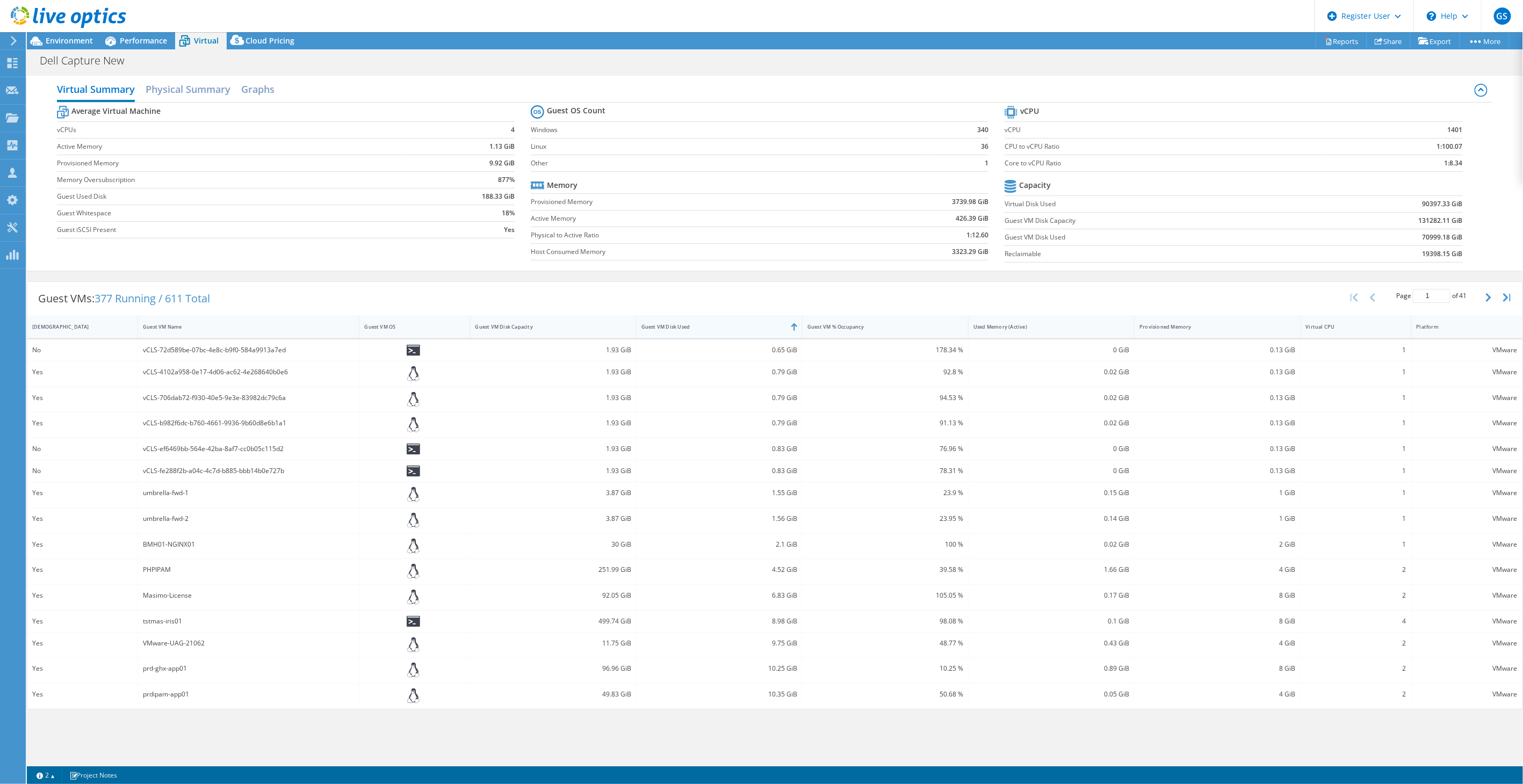
click at [695, 322] on div "Guest VM Disk Used" at bounding box center [713, 326] width 153 height 16
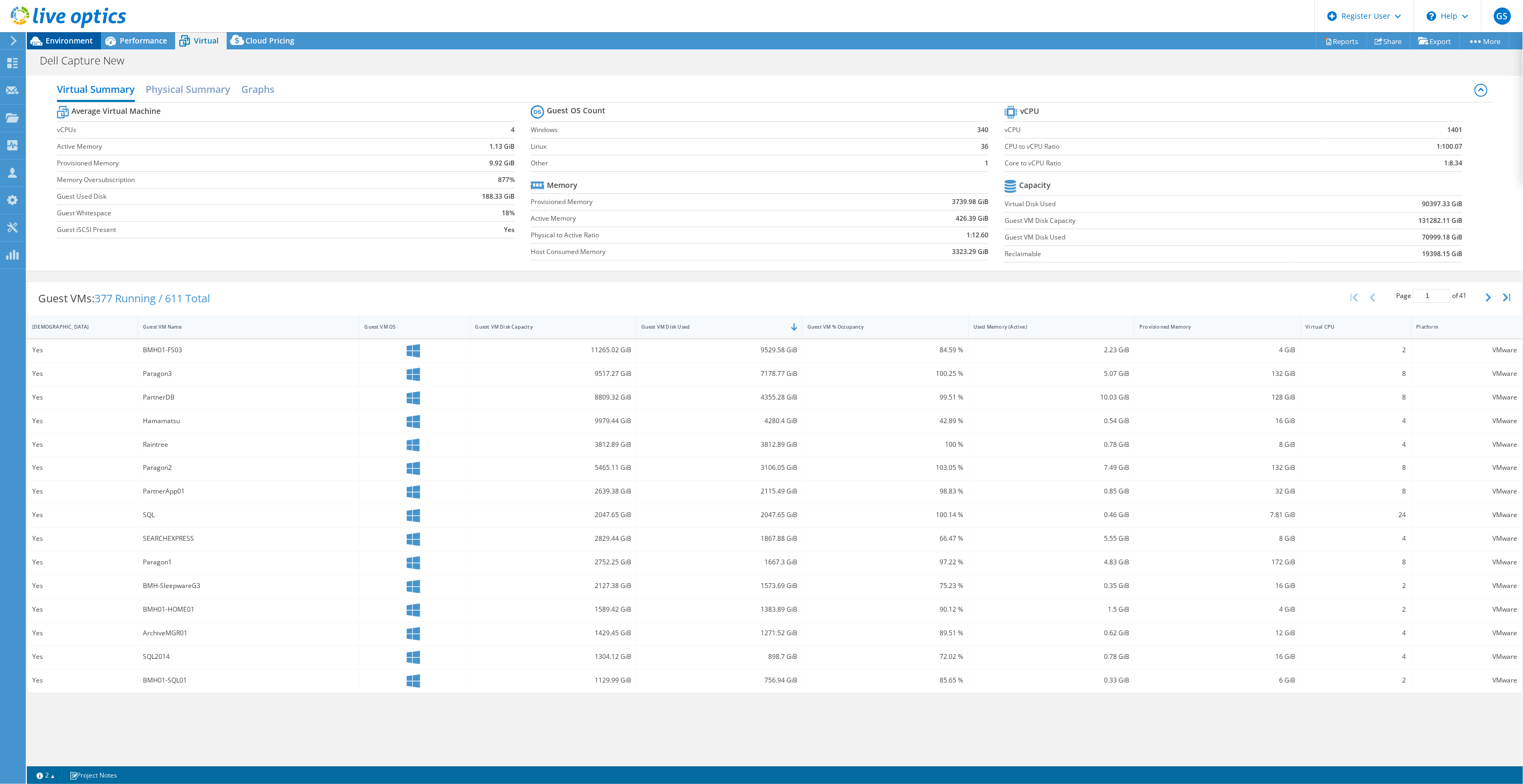
click at [62, 41] on span "Environment" at bounding box center [69, 40] width 47 height 10
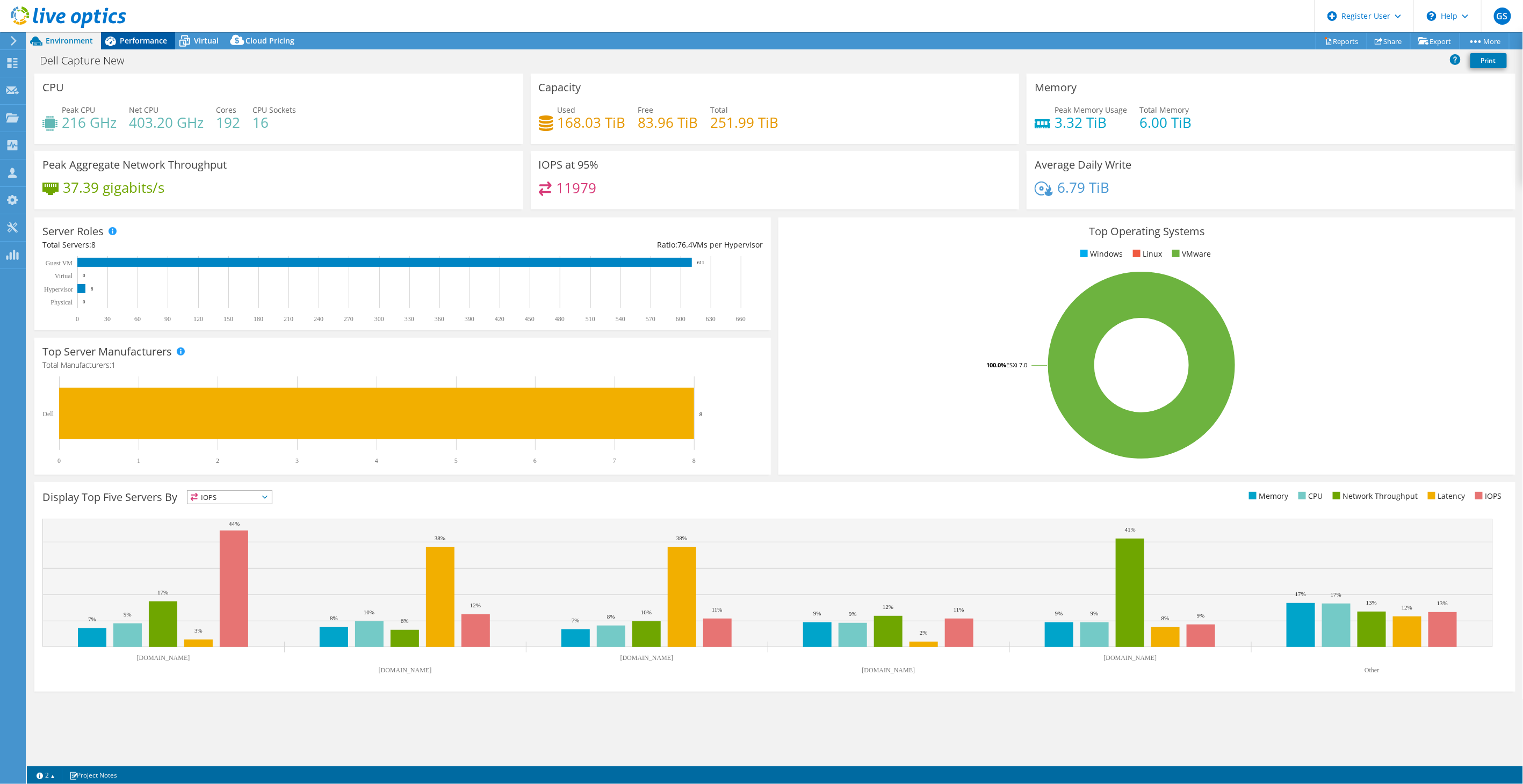
drag, startPoint x: 121, startPoint y: 39, endPoint x: 144, endPoint y: 46, distance: 24.0
click at [121, 39] on span "Performance" at bounding box center [143, 40] width 47 height 10
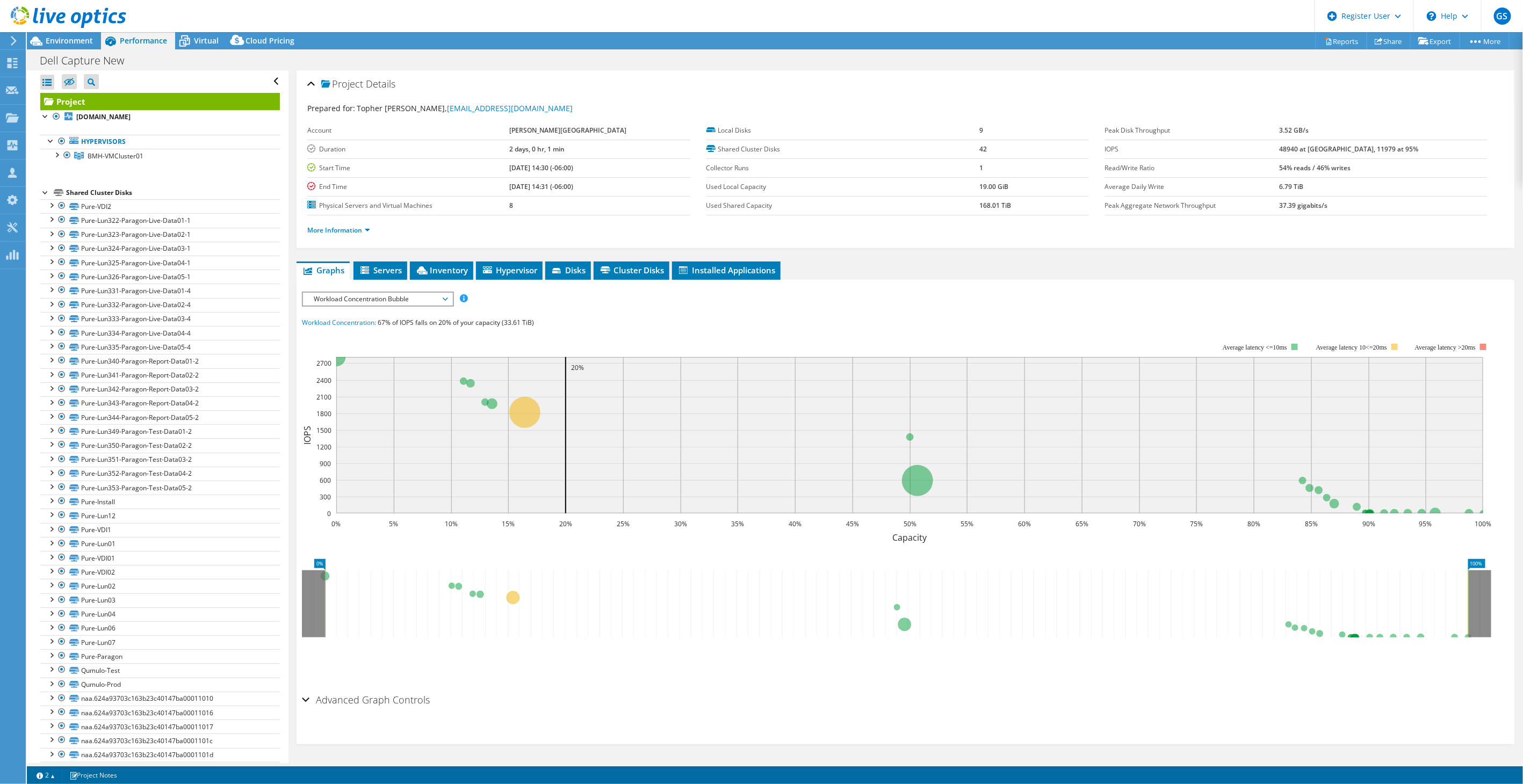
click at [369, 292] on span "Workload Concentration Bubble" at bounding box center [377, 299] width 138 height 13
click at [359, 310] on li "IOPS" at bounding box center [377, 312] width 149 height 13
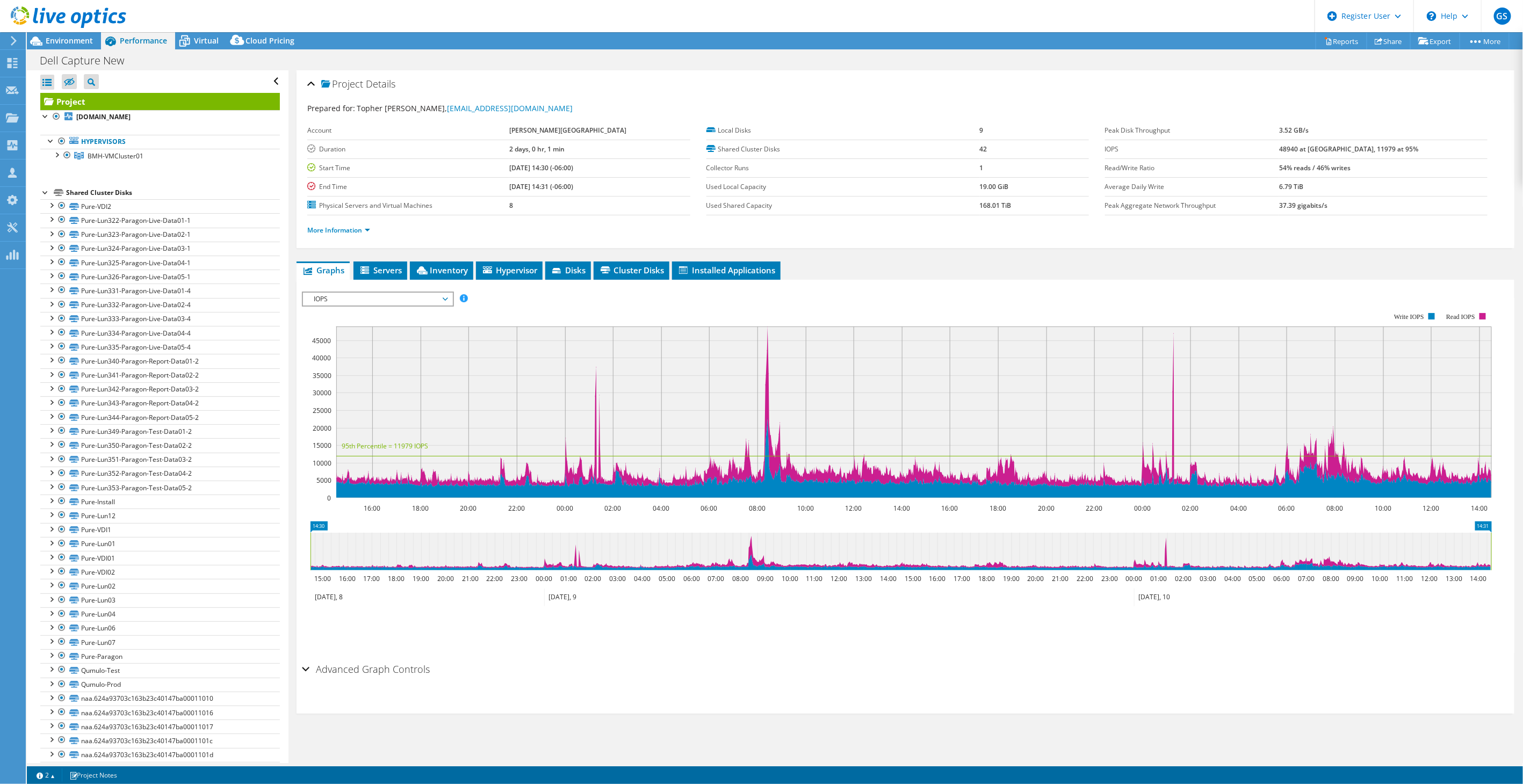
click at [413, 294] on span "IOPS" at bounding box center [377, 299] width 138 height 13
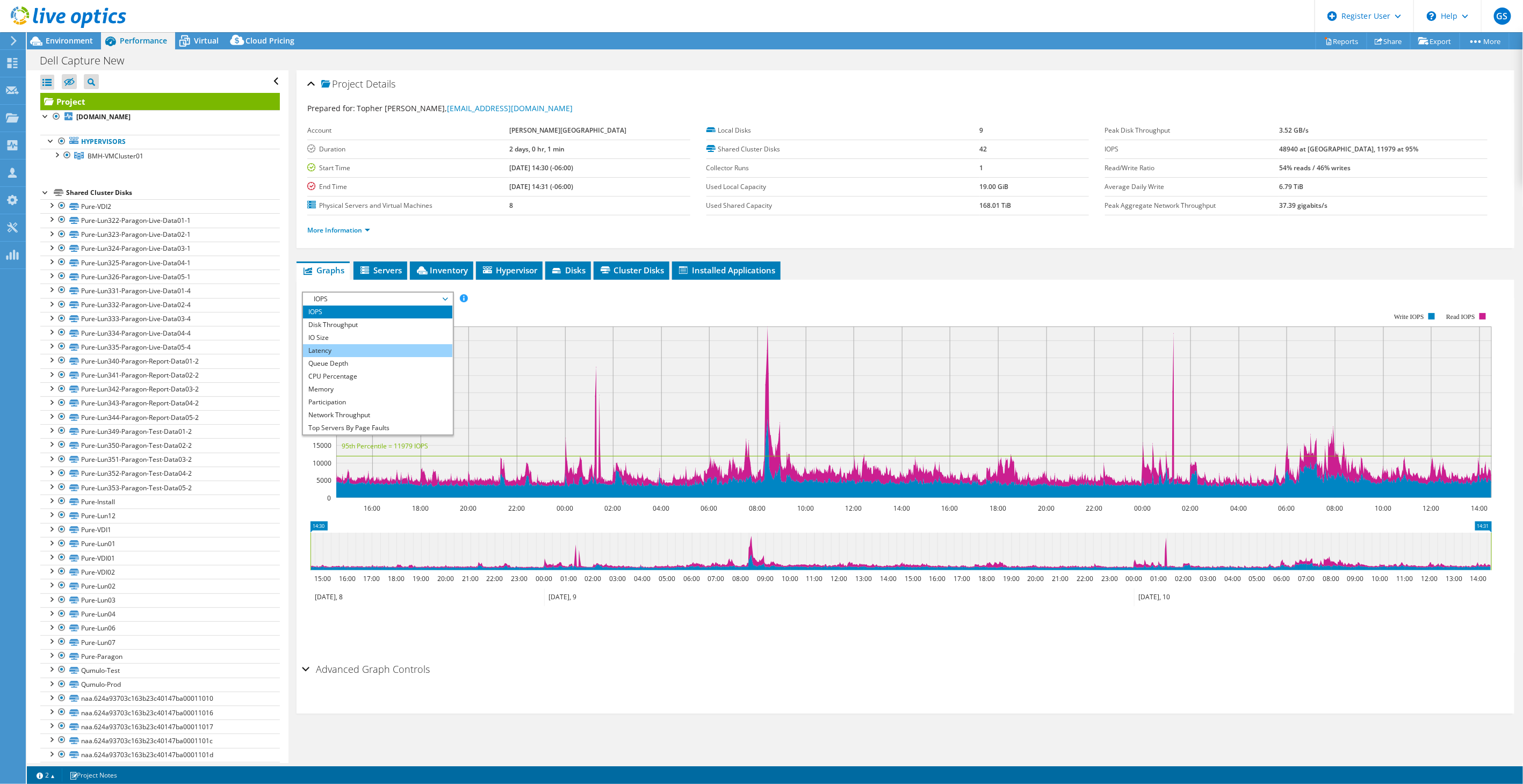
click at [377, 351] on li "Latency" at bounding box center [377, 351] width 149 height 13
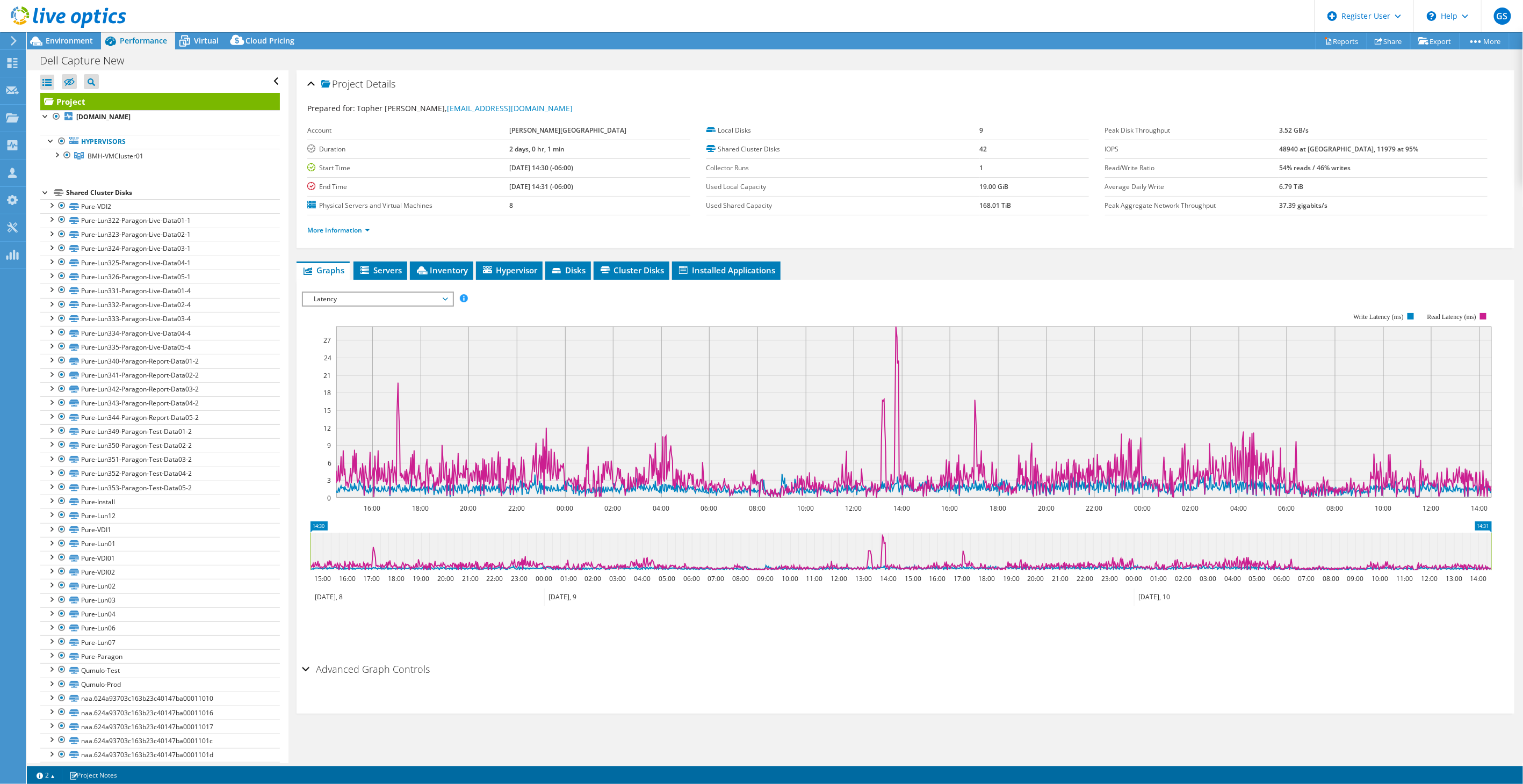
click at [368, 300] on span "Latency" at bounding box center [377, 299] width 138 height 13
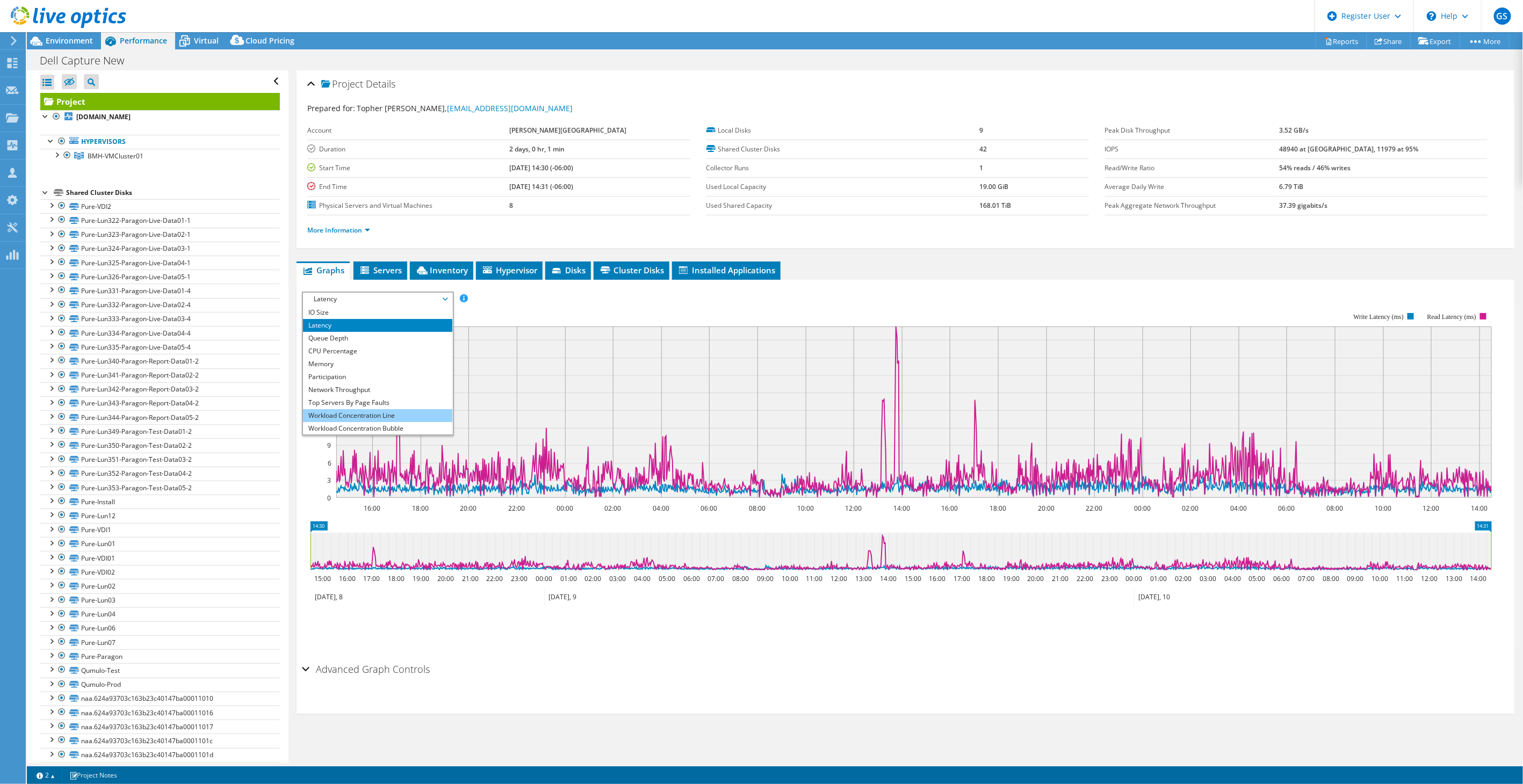
scroll to position [39, 0]
drag, startPoint x: 383, startPoint y: 407, endPoint x: 398, endPoint y: 407, distance: 15.0
click at [383, 409] on li "Workload Concentration Bubble" at bounding box center [377, 415] width 149 height 13
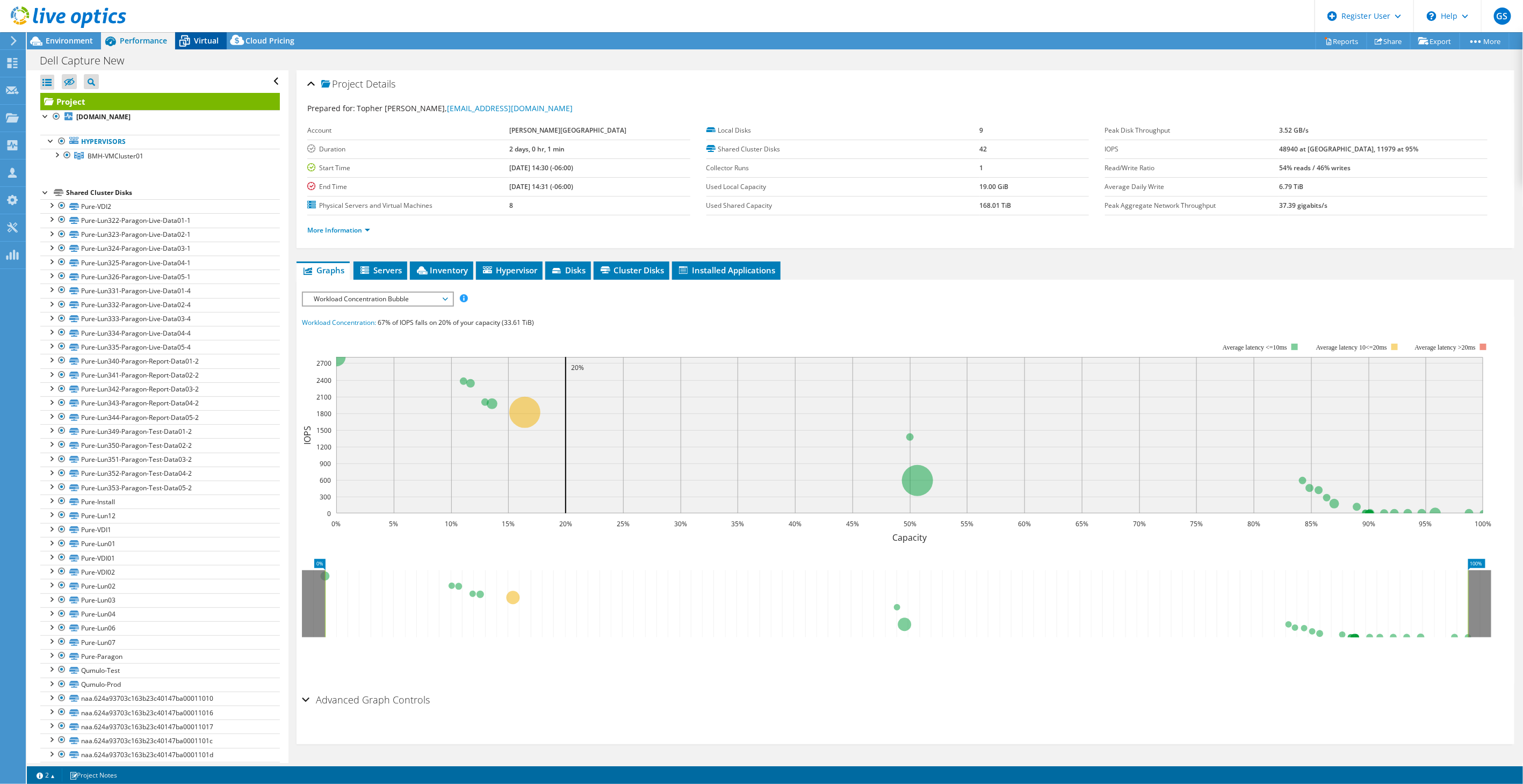
click at [202, 41] on span "Virtual" at bounding box center [206, 40] width 25 height 10
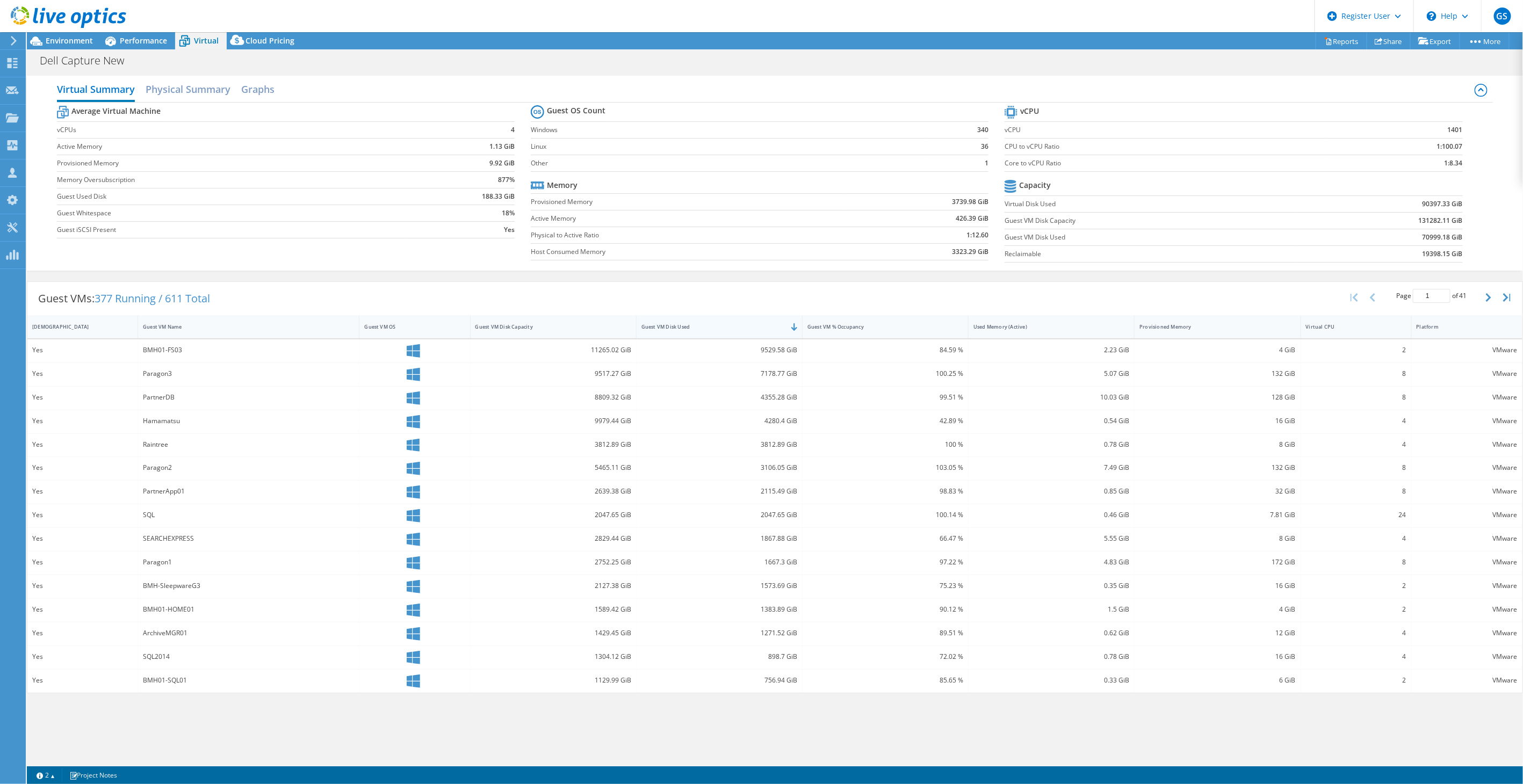
click at [695, 328] on div "Guest VM Disk Used" at bounding box center [713, 326] width 143 height 7
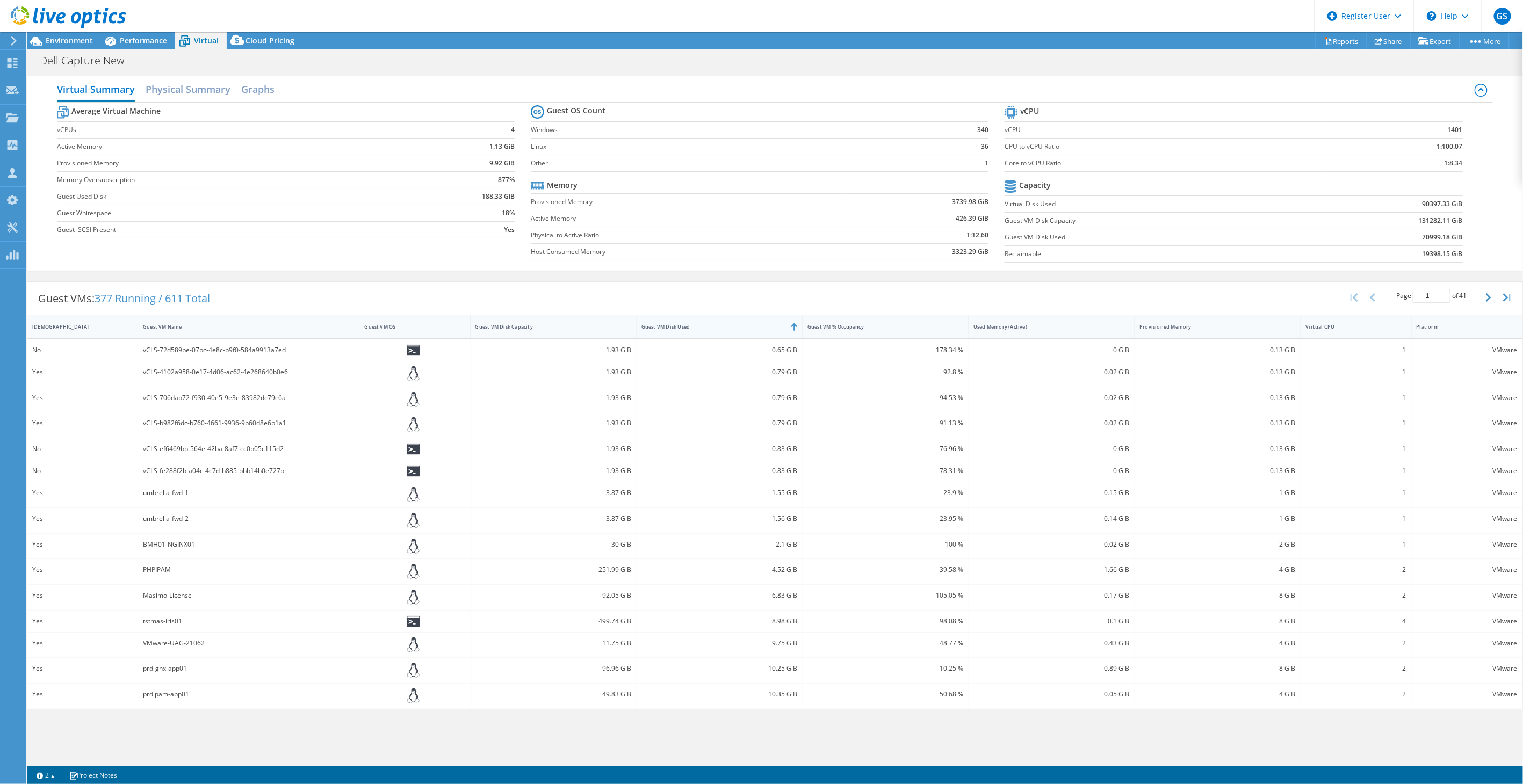
click at [695, 328] on div "Guest VM Disk Used" at bounding box center [713, 326] width 143 height 7
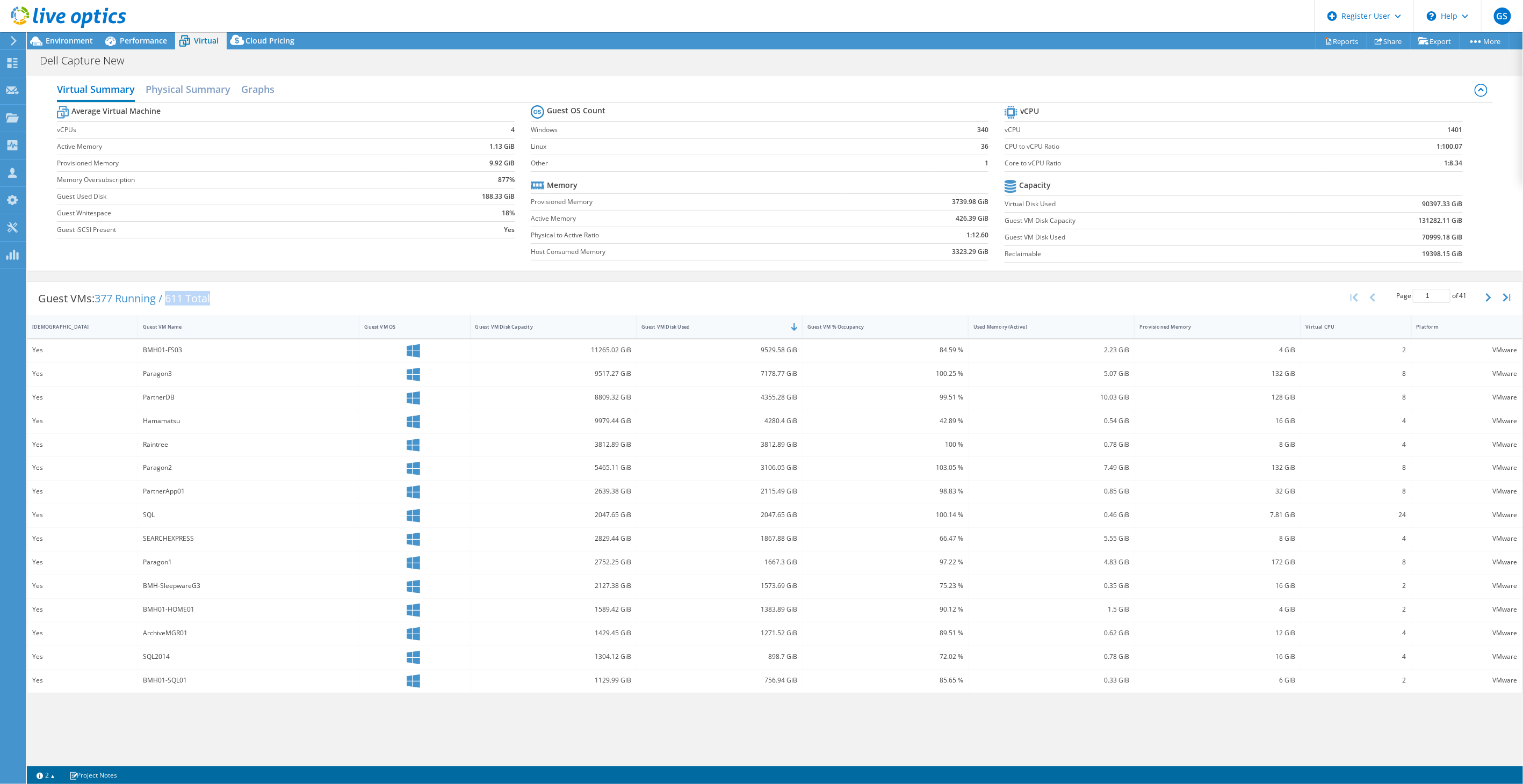
drag, startPoint x: 168, startPoint y: 298, endPoint x: 219, endPoint y: 298, distance: 51.0
click at [219, 298] on div "Guest VMs: 377 Running / 611 Total" at bounding box center [124, 298] width 193 height 33
drag, startPoint x: 219, startPoint y: 298, endPoint x: 186, endPoint y: 297, distance: 33.0
click at [186, 297] on span "377 Running / 611 Total" at bounding box center [152, 298] width 116 height 14
click at [144, 38] on span "Performance" at bounding box center [143, 40] width 47 height 10
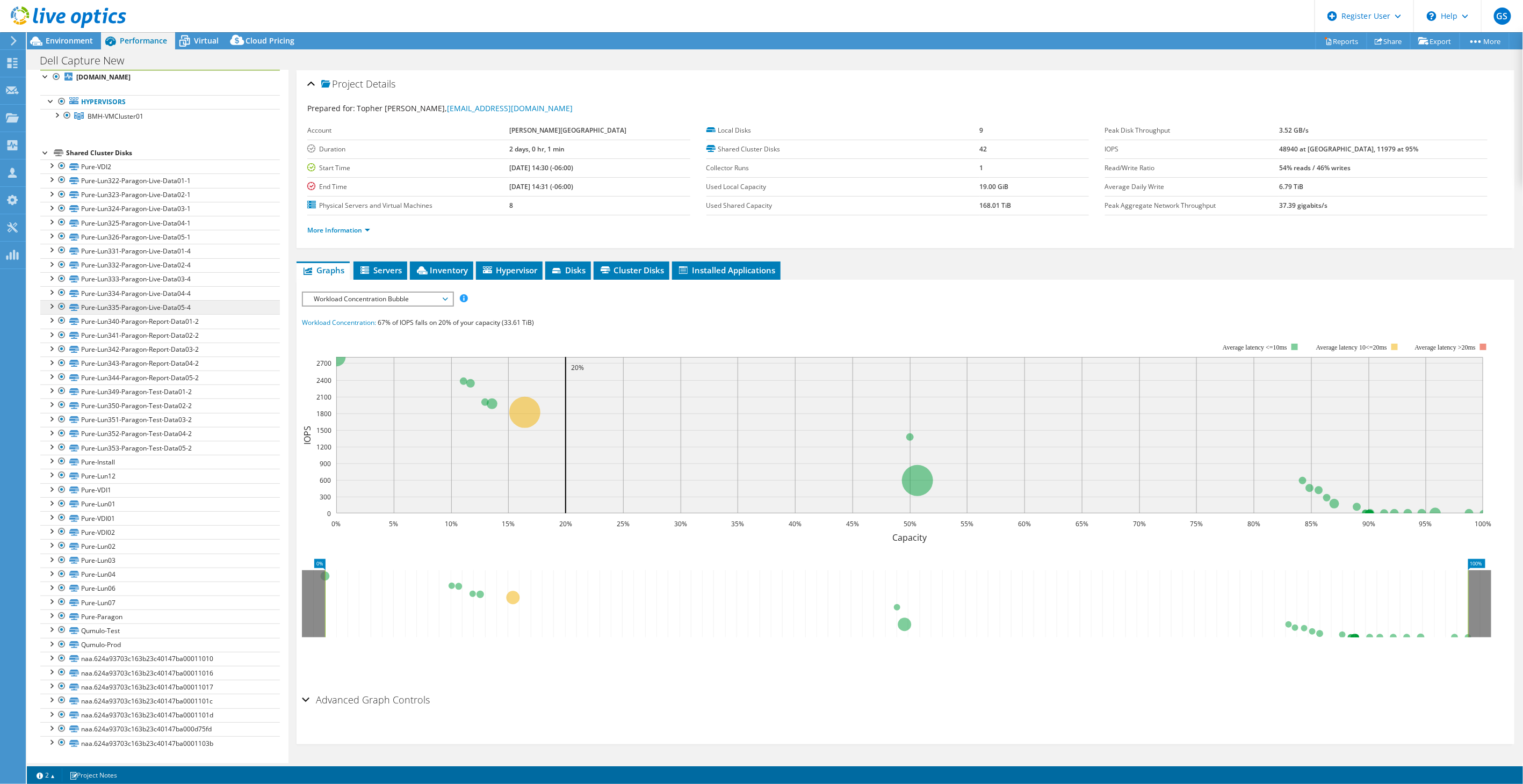
scroll to position [0, 0]
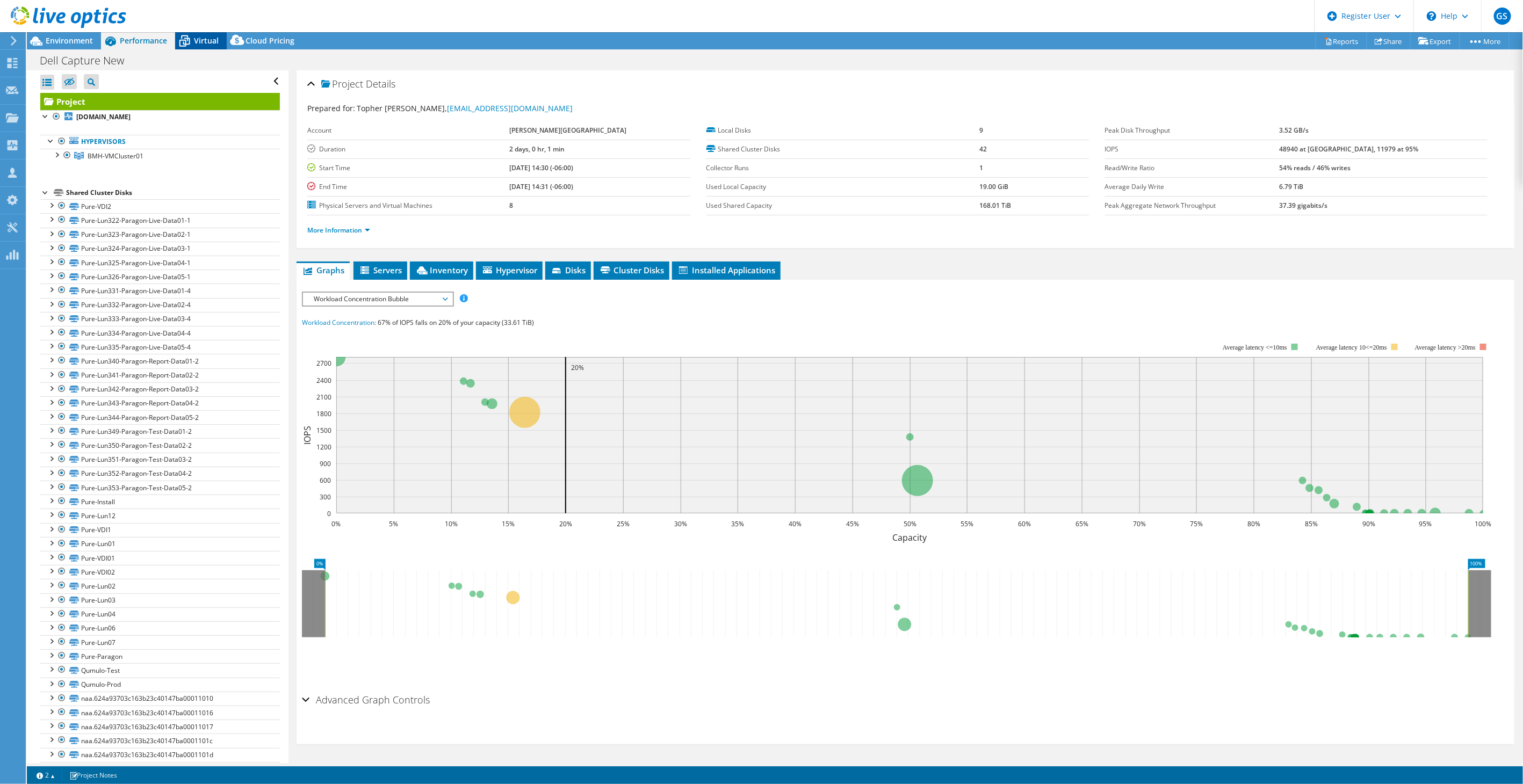
click at [193, 41] on icon at bounding box center [184, 41] width 19 height 19
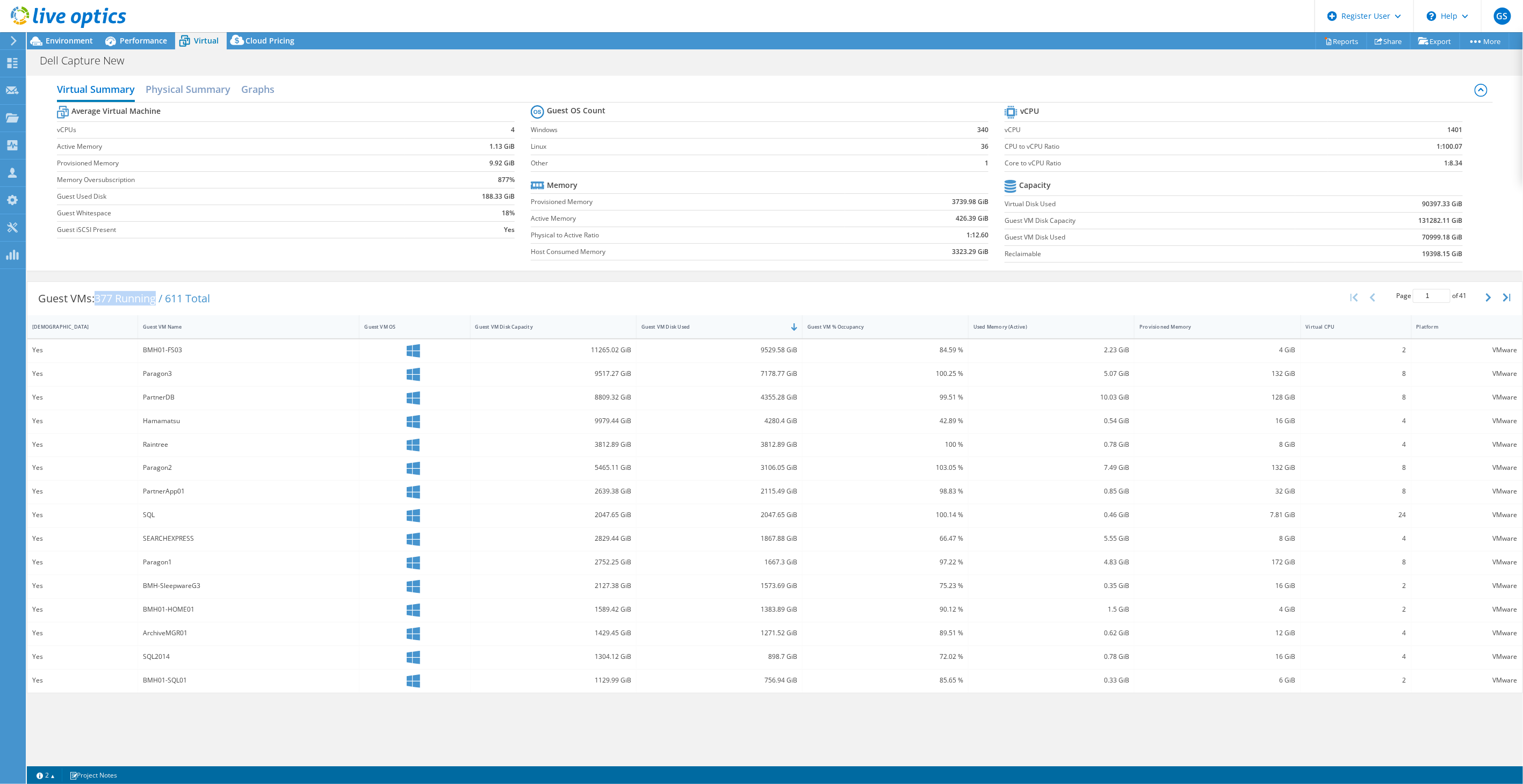
drag, startPoint x: 97, startPoint y: 294, endPoint x: 160, endPoint y: 299, distance: 63.2
click at [160, 299] on span "377 Running / 611 Total" at bounding box center [152, 298] width 116 height 14
drag, startPoint x: 160, startPoint y: 299, endPoint x: 195, endPoint y: 299, distance: 35.0
click at [195, 299] on span "377 Running / 611 Total" at bounding box center [152, 298] width 116 height 14
